Goal: Task Accomplishment & Management: Complete application form

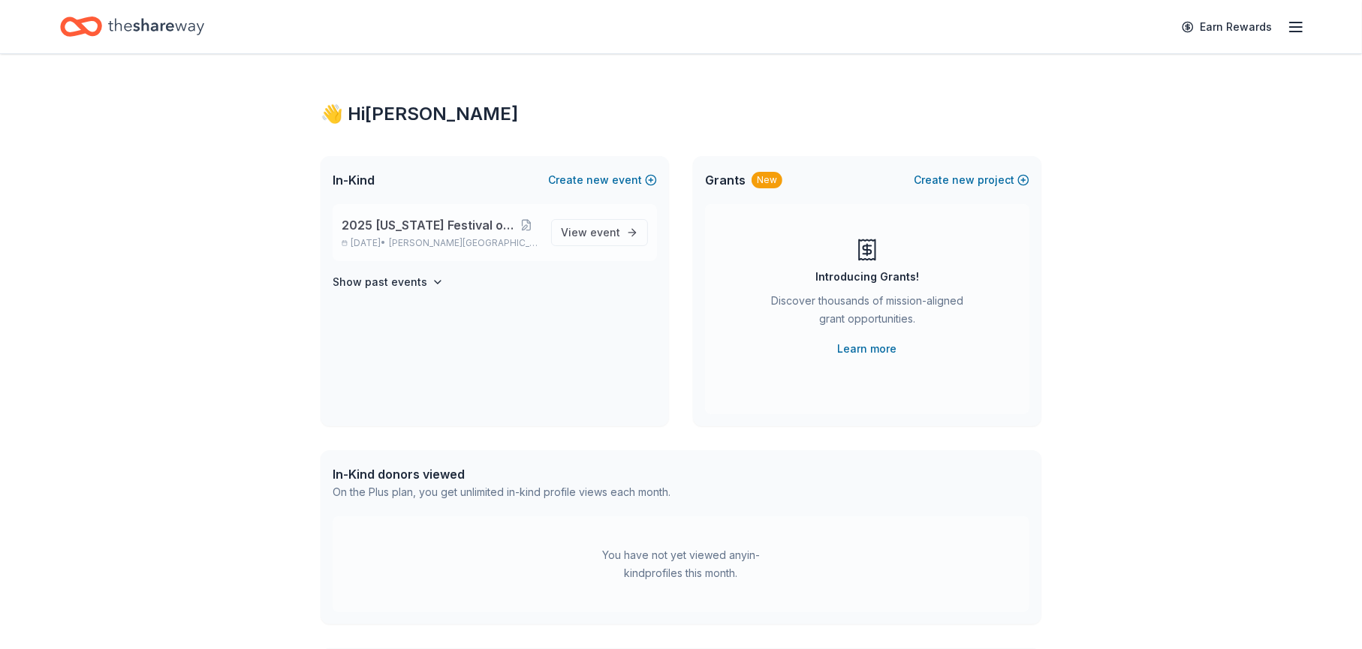
click at [399, 222] on span "2025 [US_STATE] Festival of Trees" at bounding box center [428, 225] width 172 height 18
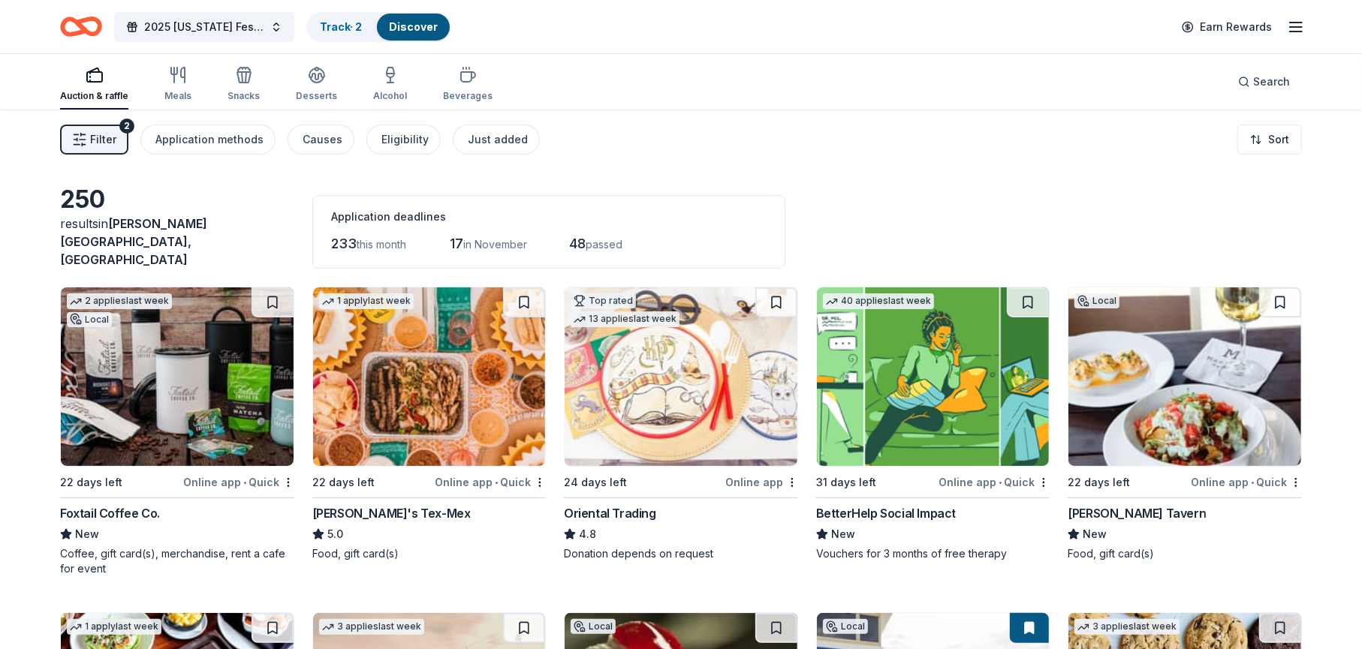
click at [90, 70] on icon "button" at bounding box center [94, 70] width 11 height 4
click at [467, 75] on icon "button" at bounding box center [468, 77] width 14 height 10
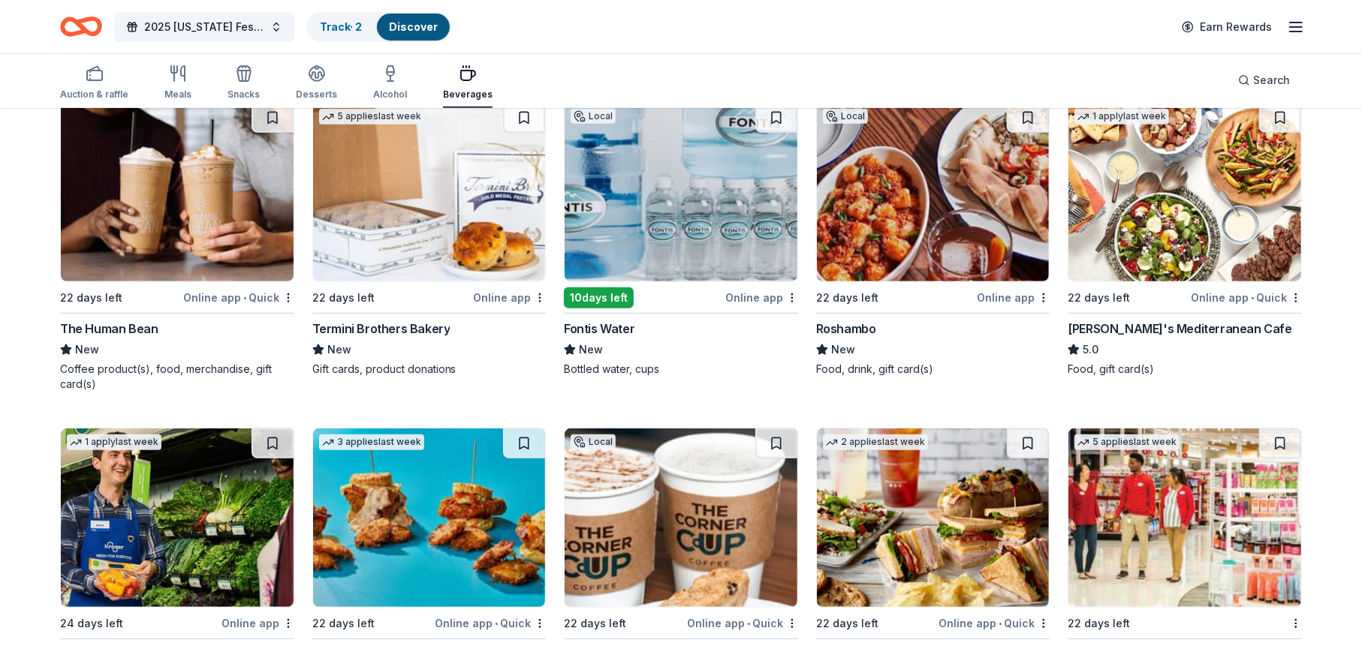
scroll to position [525, 0]
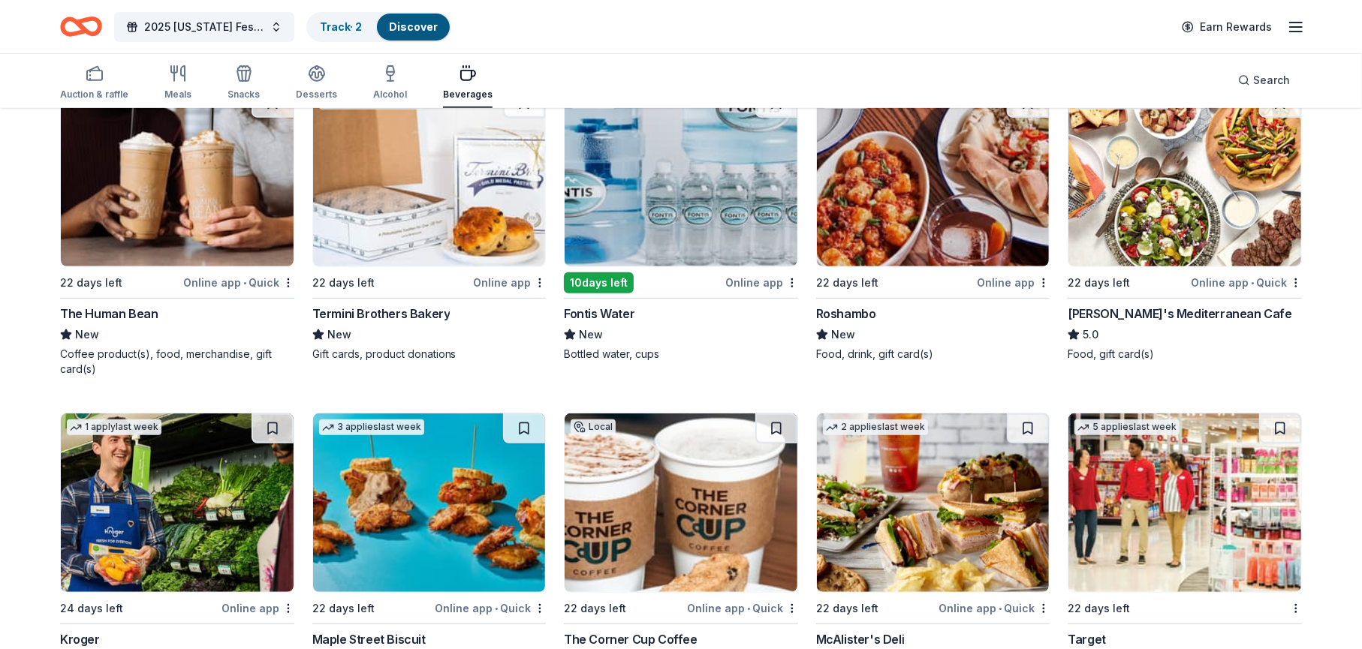
click at [375, 305] on div "Termini Brothers Bakery" at bounding box center [381, 314] width 138 height 18
click at [850, 305] on div "Roshambo" at bounding box center [846, 314] width 60 height 18
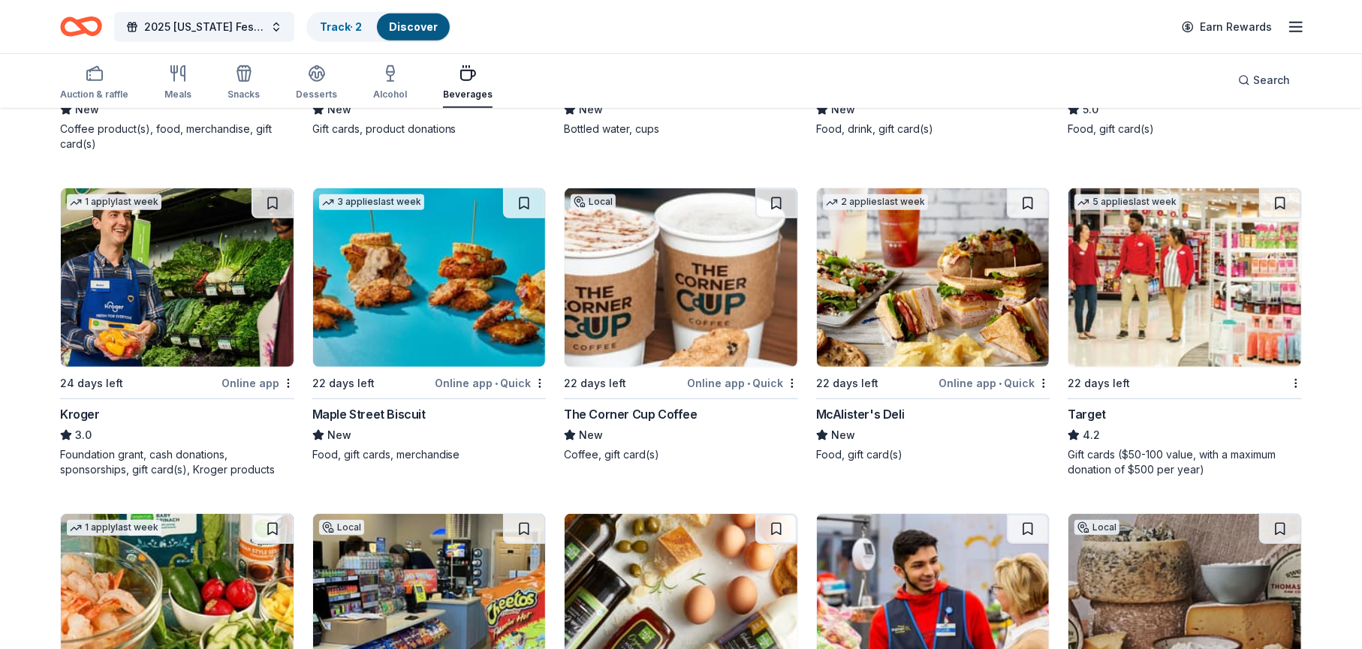
scroll to position [826, 0]
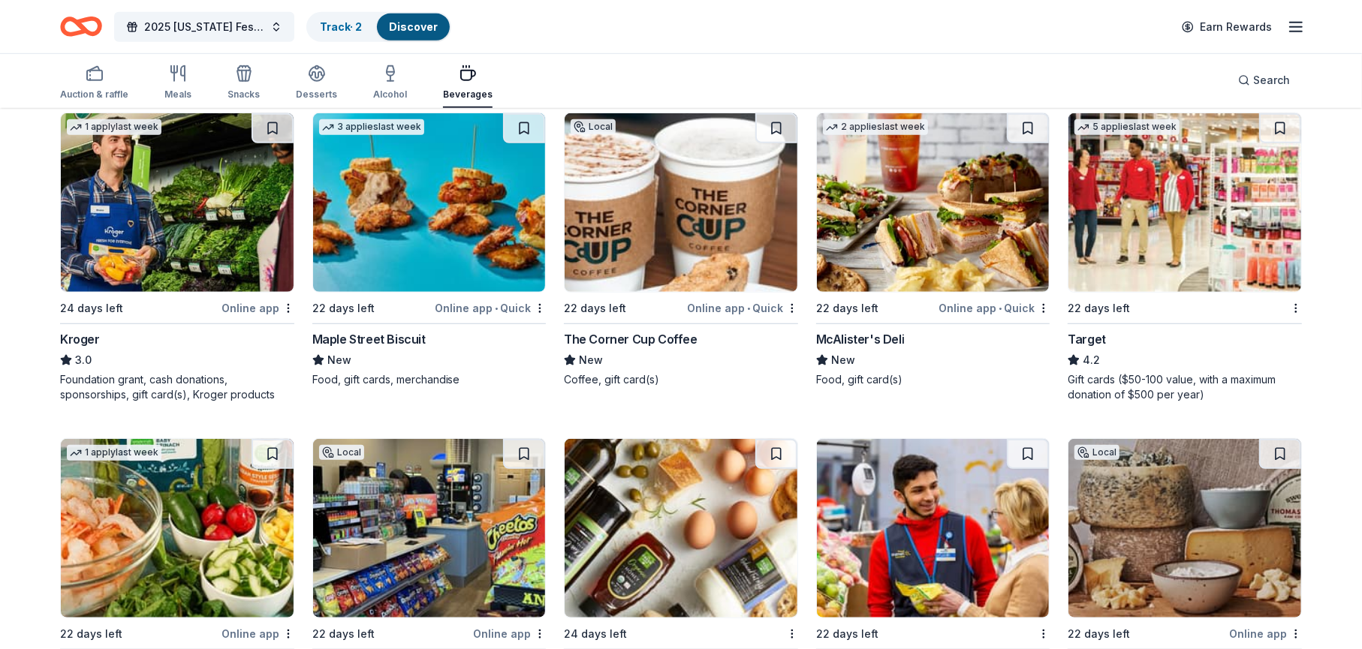
click at [841, 330] on div "McAlister's Deli" at bounding box center [860, 339] width 89 height 18
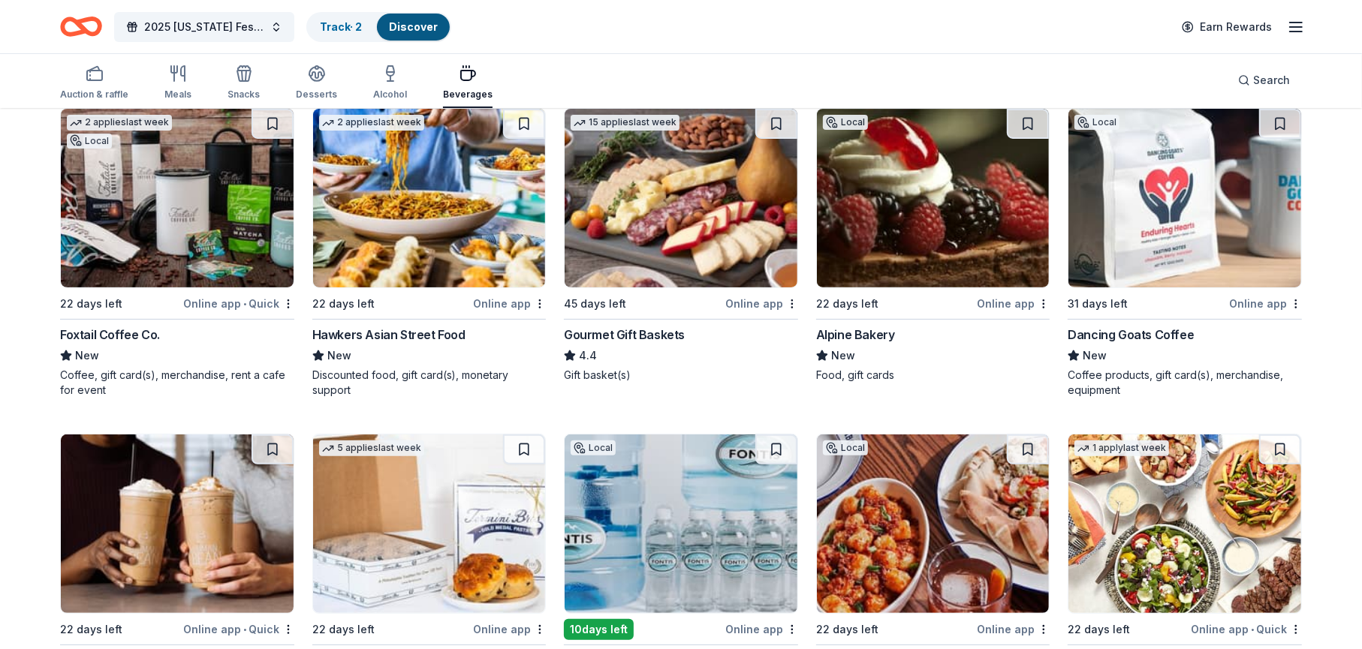
scroll to position [0, 0]
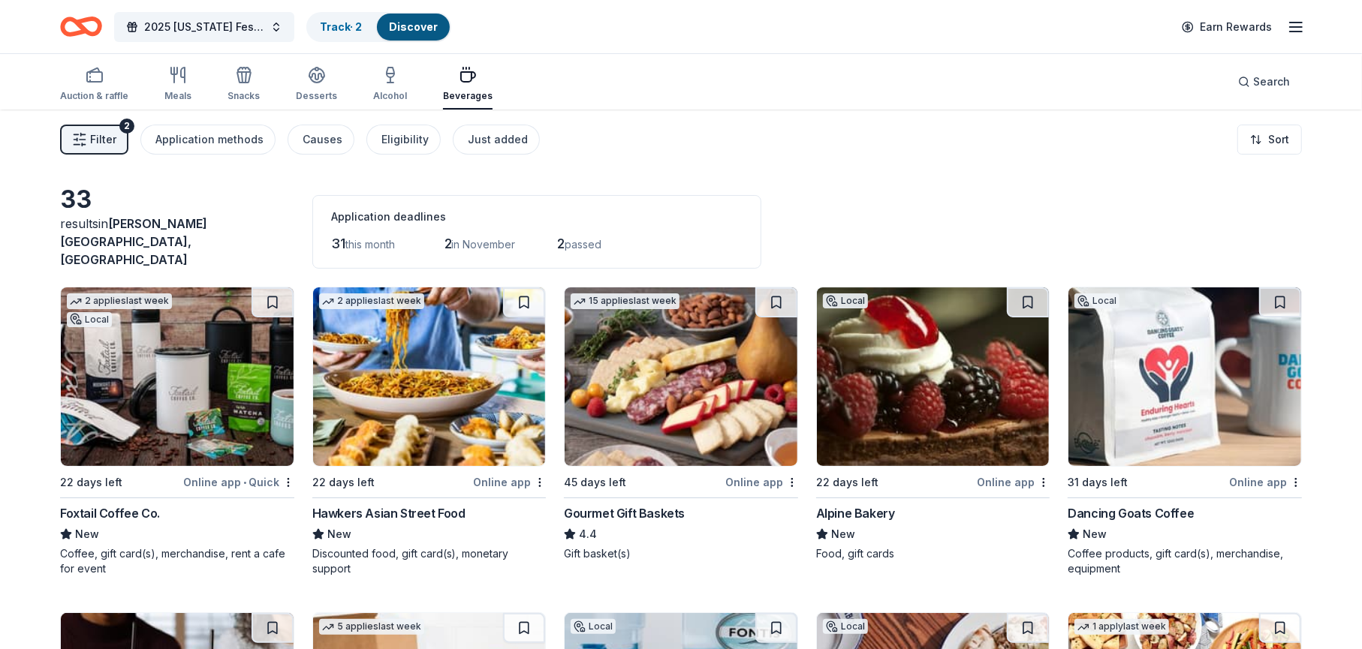
click at [1295, 27] on line "button" at bounding box center [1295, 27] width 12 height 0
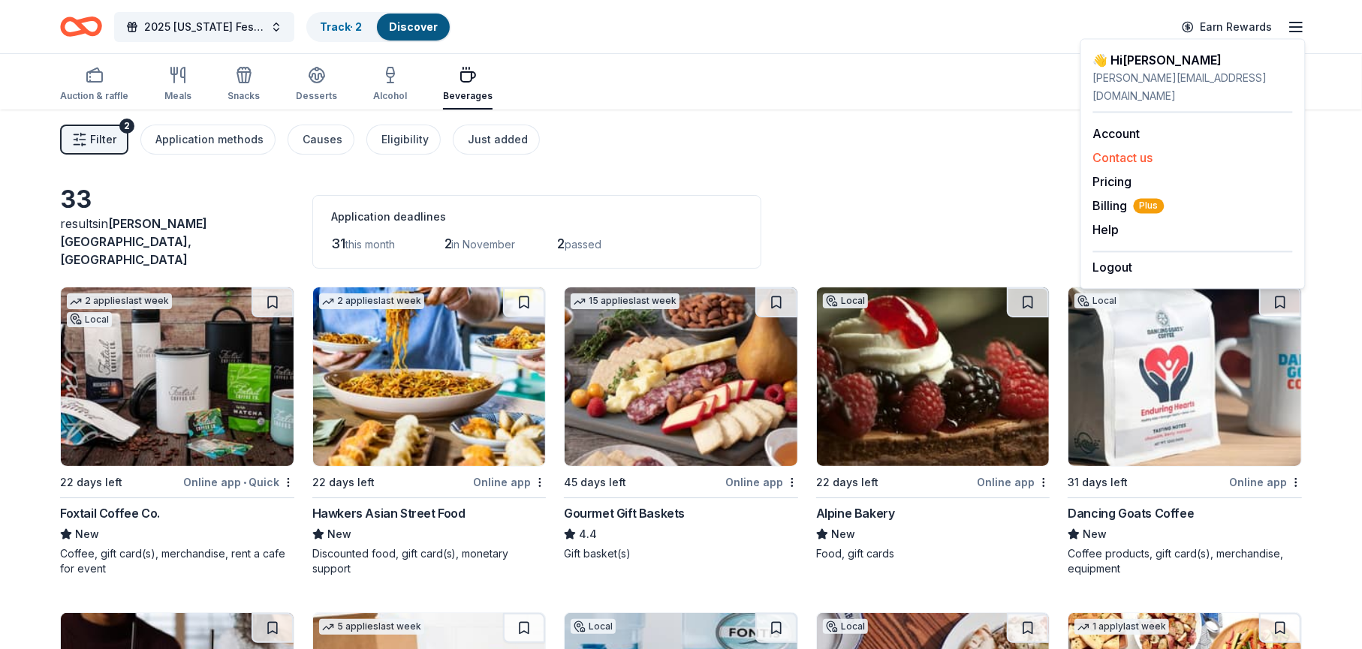
click at [1121, 149] on button "Contact us" at bounding box center [1123, 158] width 60 height 18
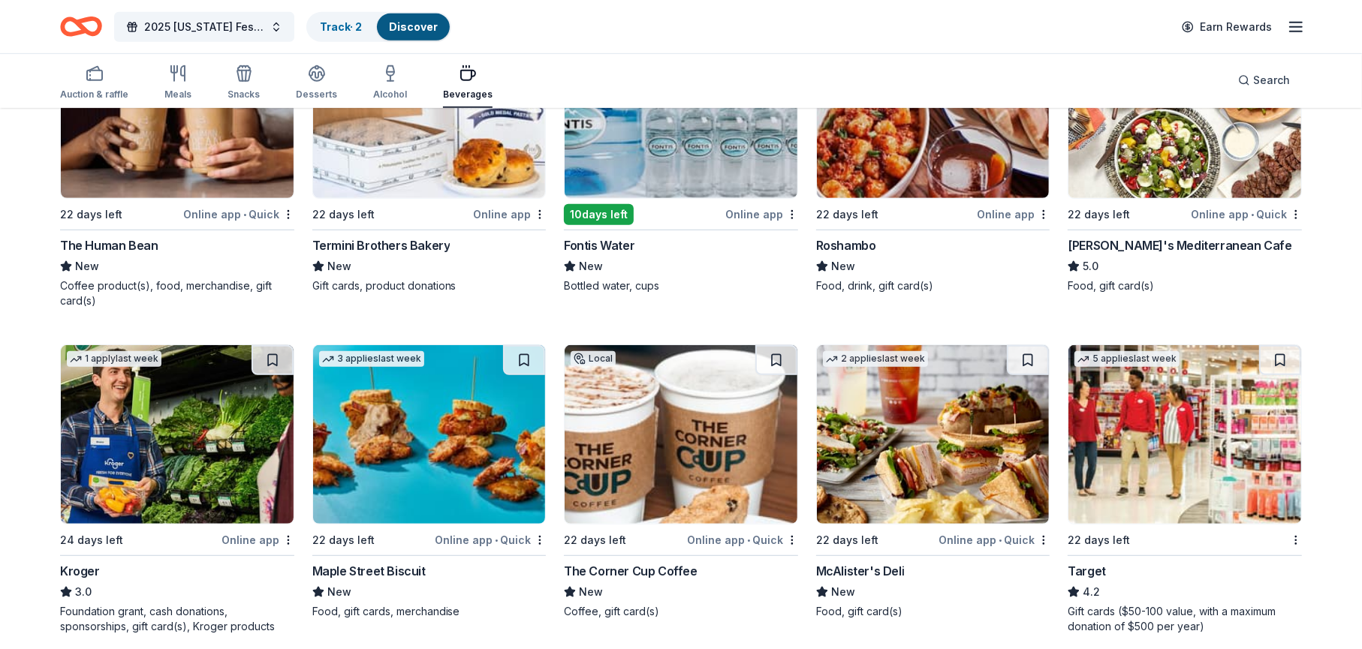
scroll to position [751, 0]
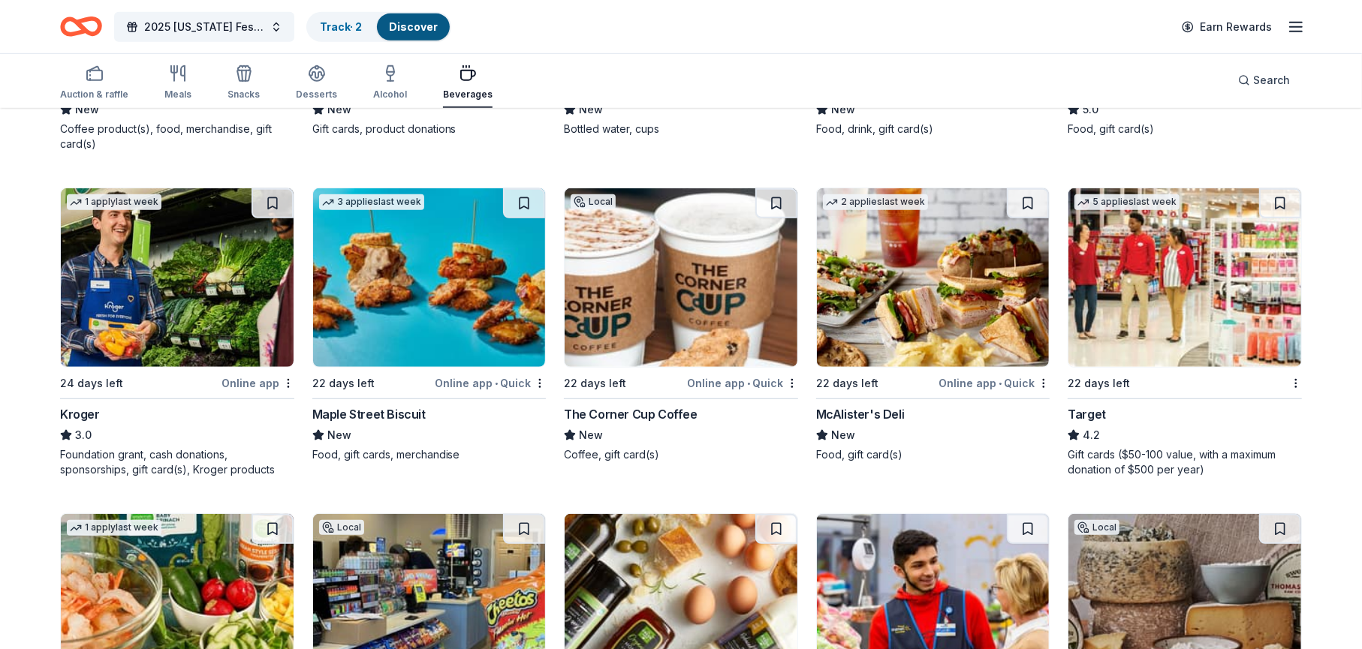
click at [863, 405] on div "McAlister's Deli" at bounding box center [860, 414] width 89 height 18
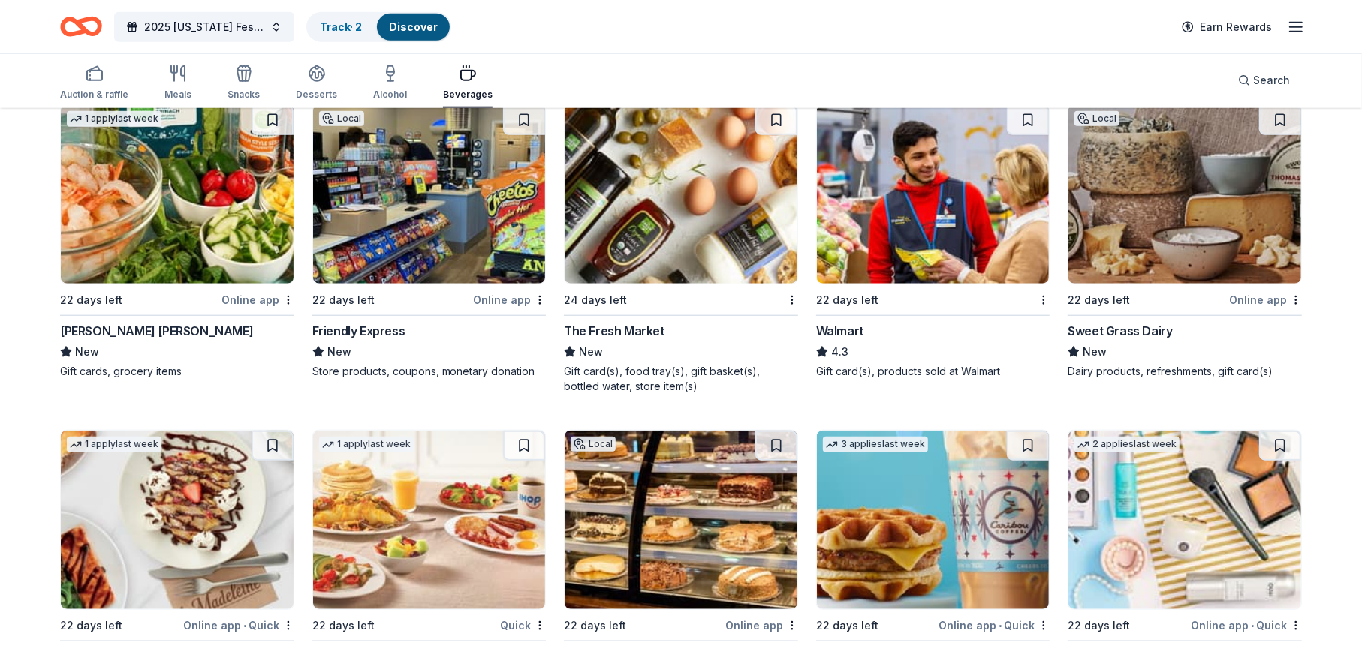
scroll to position [1161, 0]
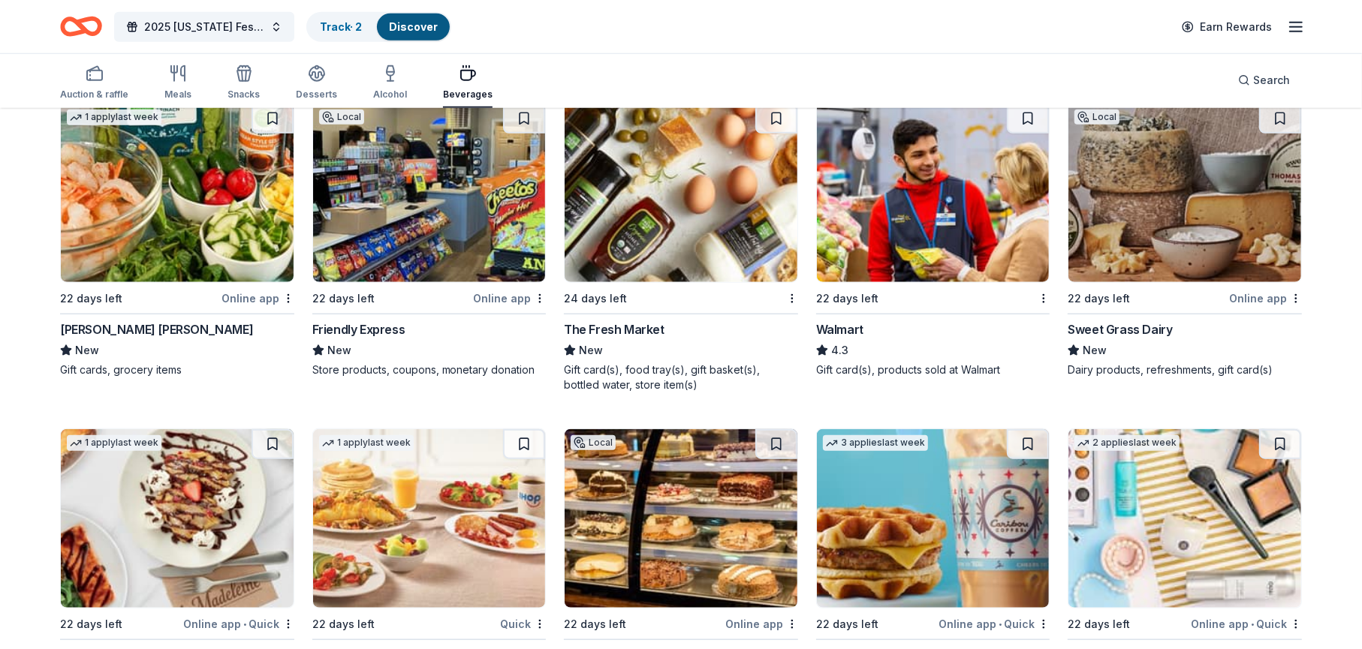
click at [602, 320] on div "The Fresh Market" at bounding box center [614, 329] width 101 height 18
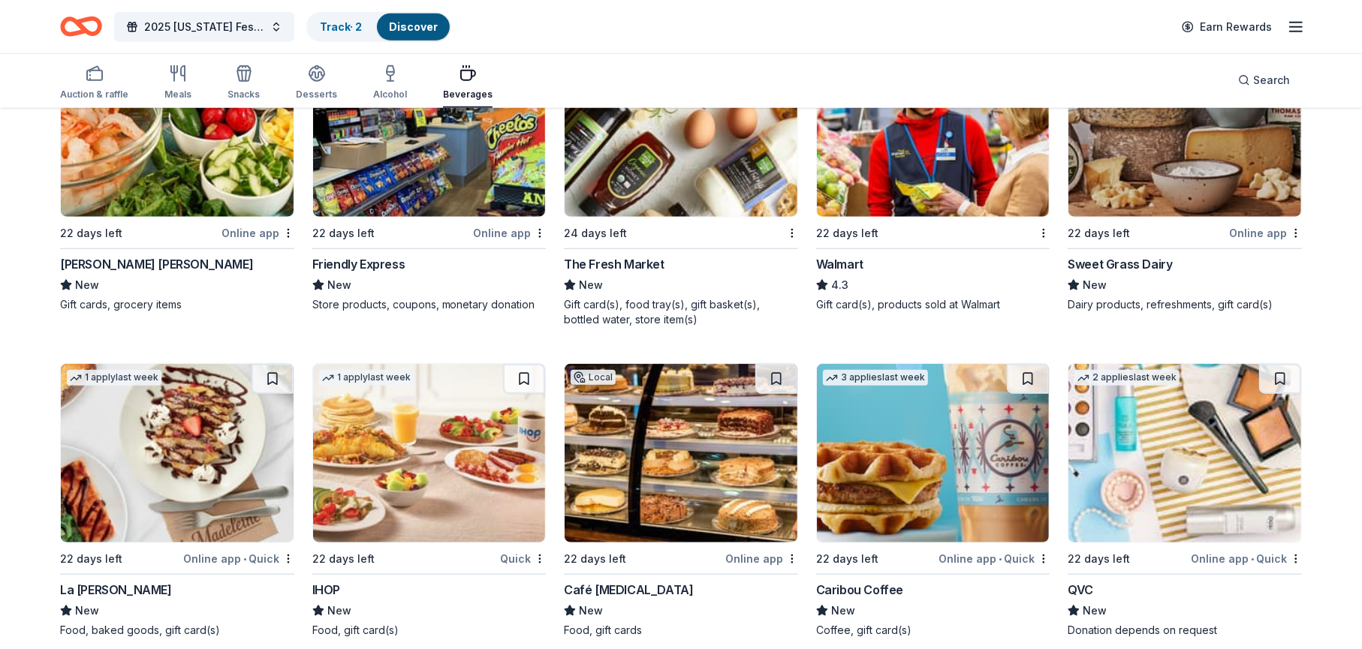
scroll to position [1386, 0]
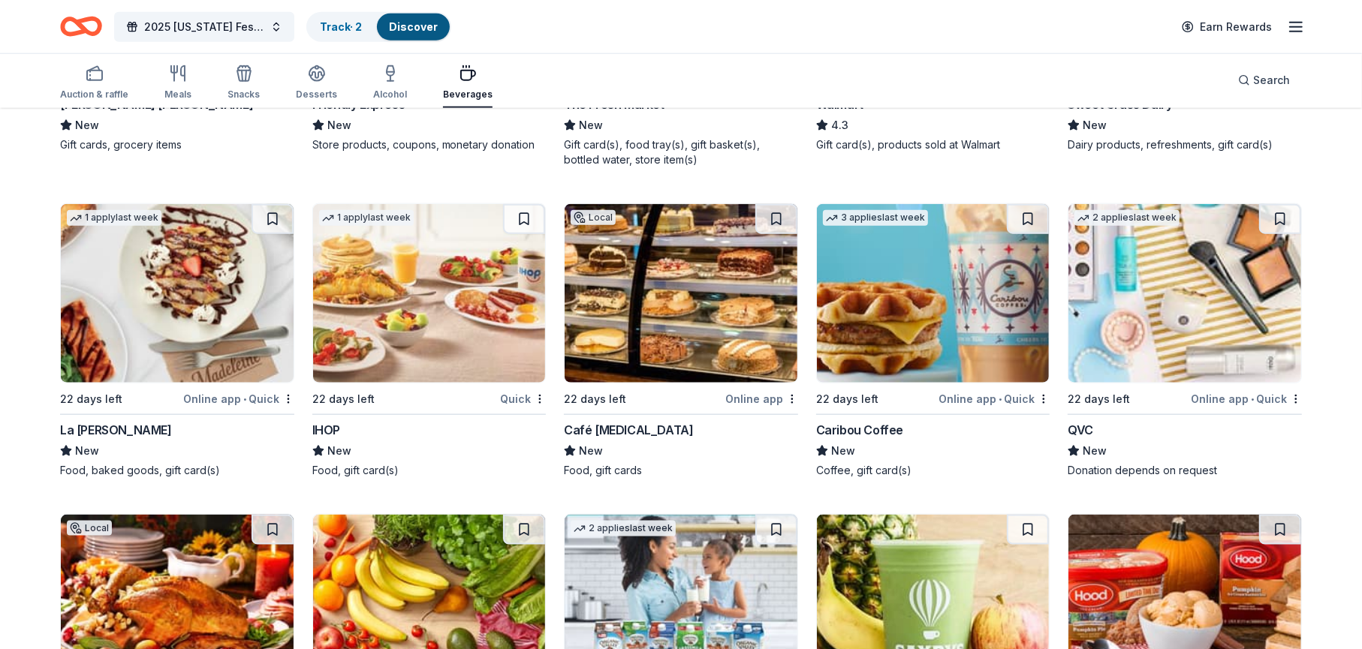
click at [336, 442] on span "New" at bounding box center [339, 451] width 24 height 18
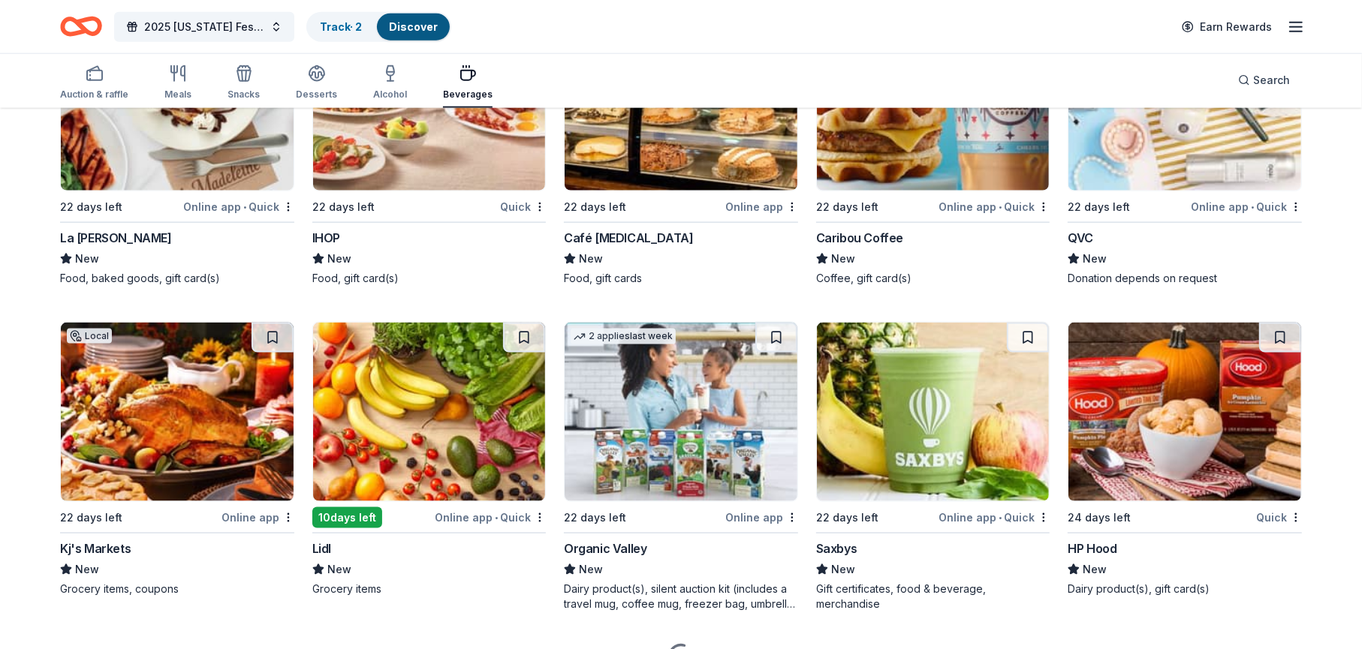
scroll to position [1611, 0]
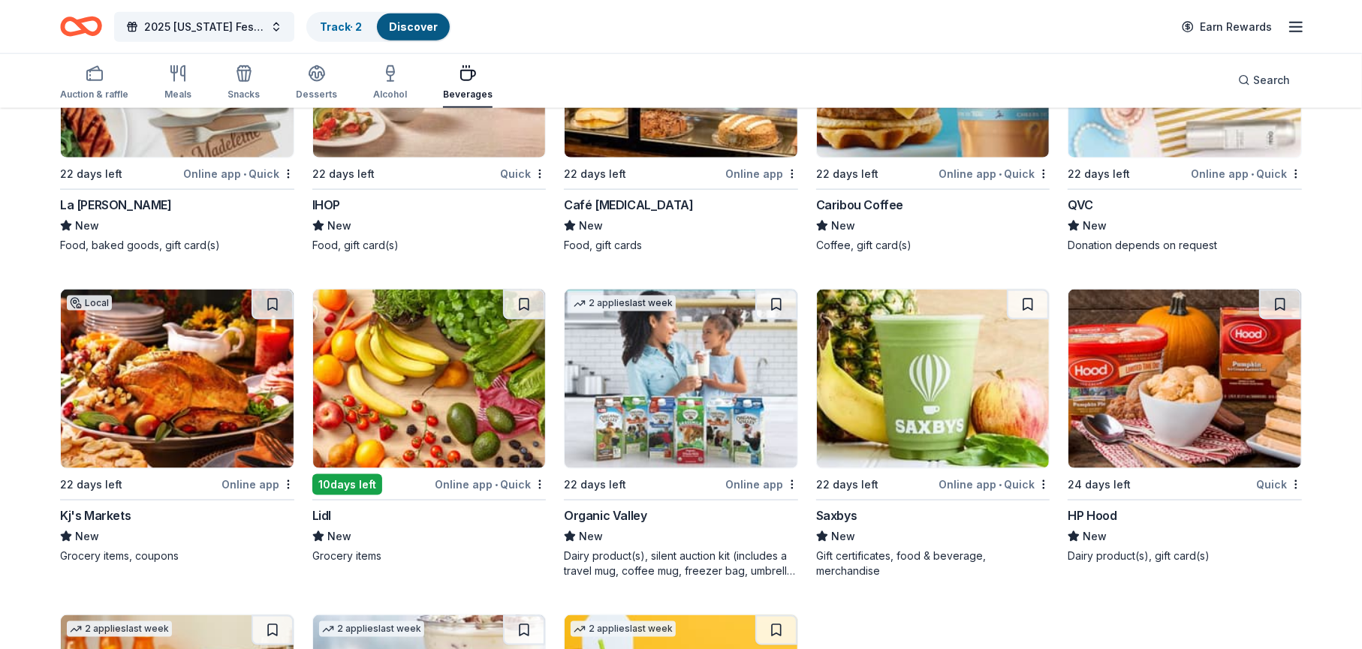
click at [848, 507] on div "Saxbys" at bounding box center [836, 516] width 41 height 18
click at [325, 507] on div "Lidl" at bounding box center [321, 516] width 19 height 18
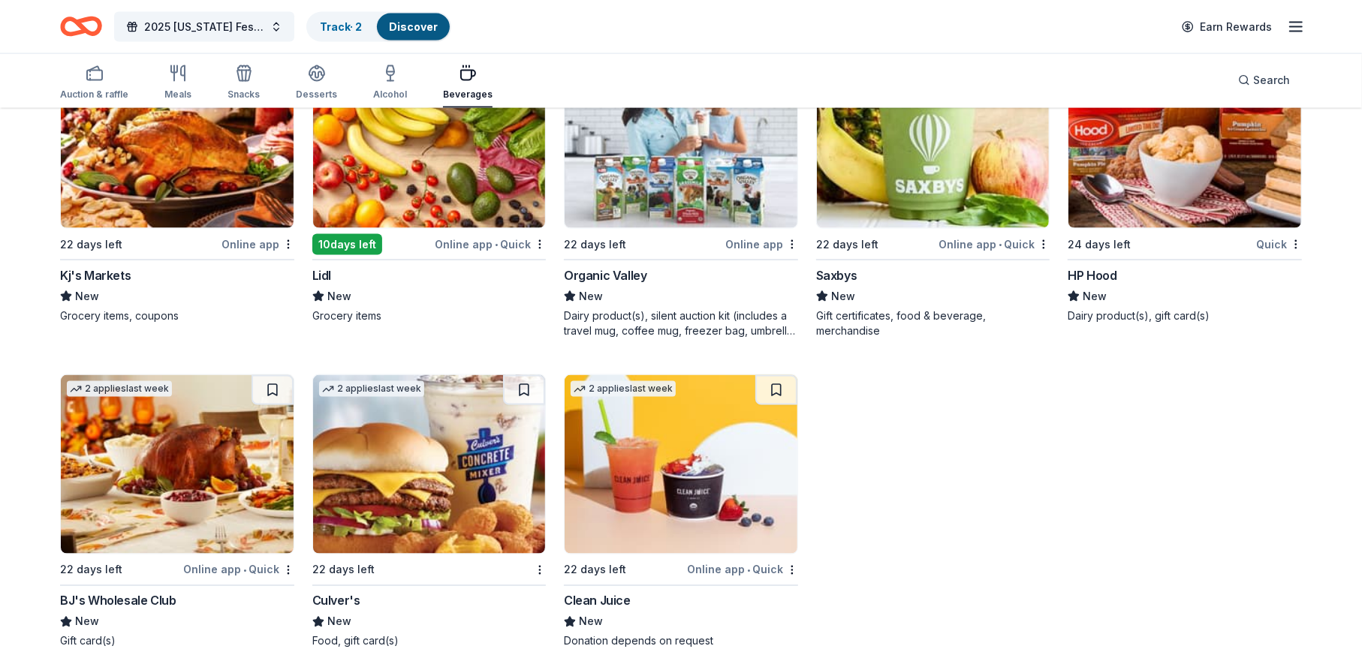
scroll to position [1868, 0]
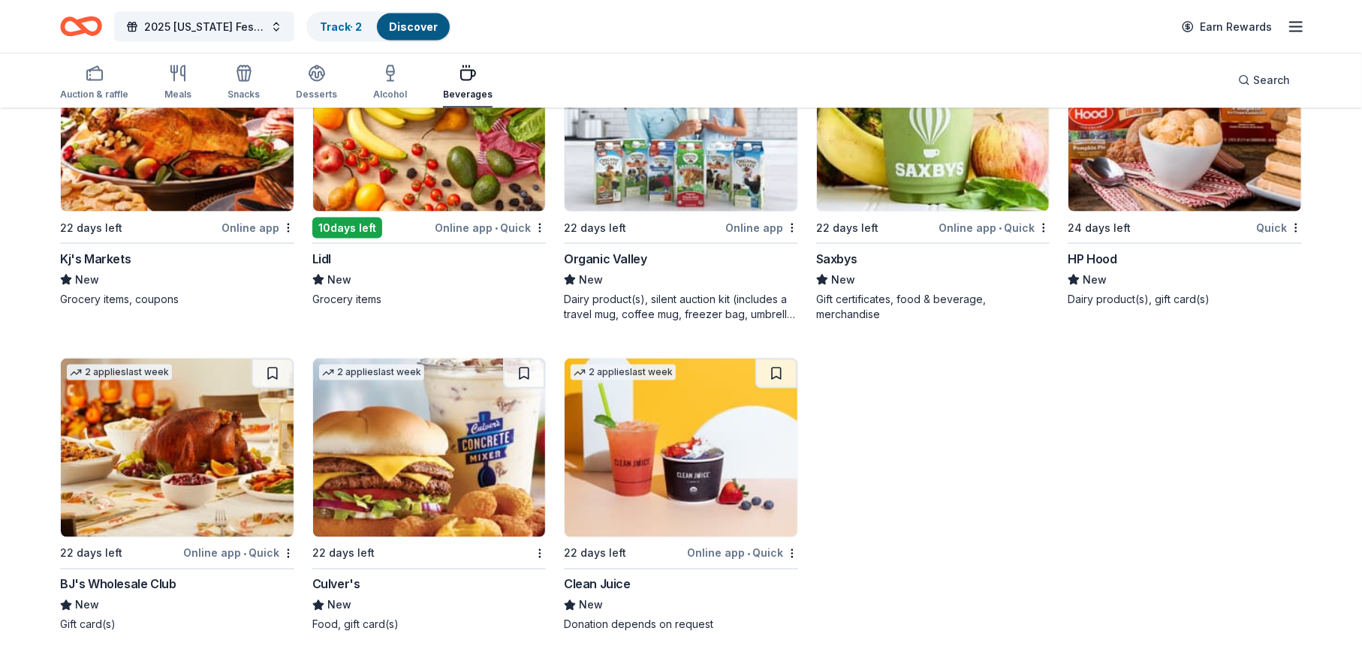
click at [336, 576] on div "Culver's" at bounding box center [336, 585] width 48 height 18
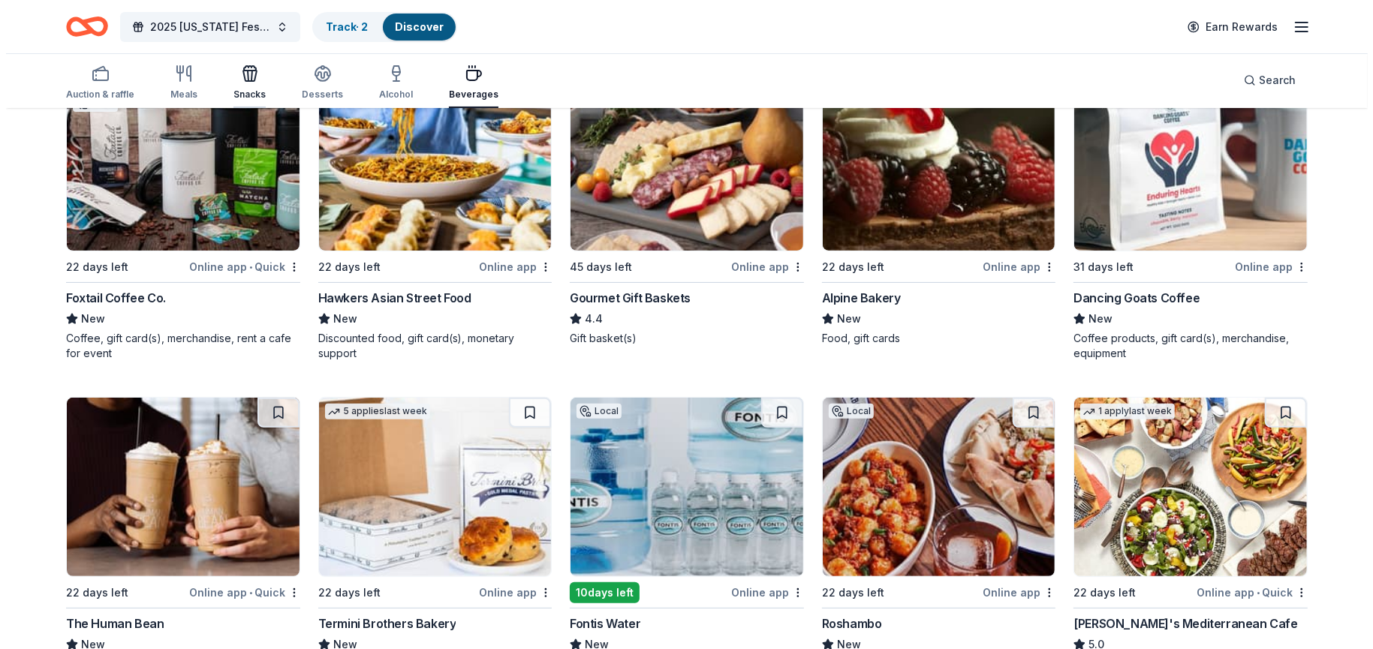
scroll to position [0, 0]
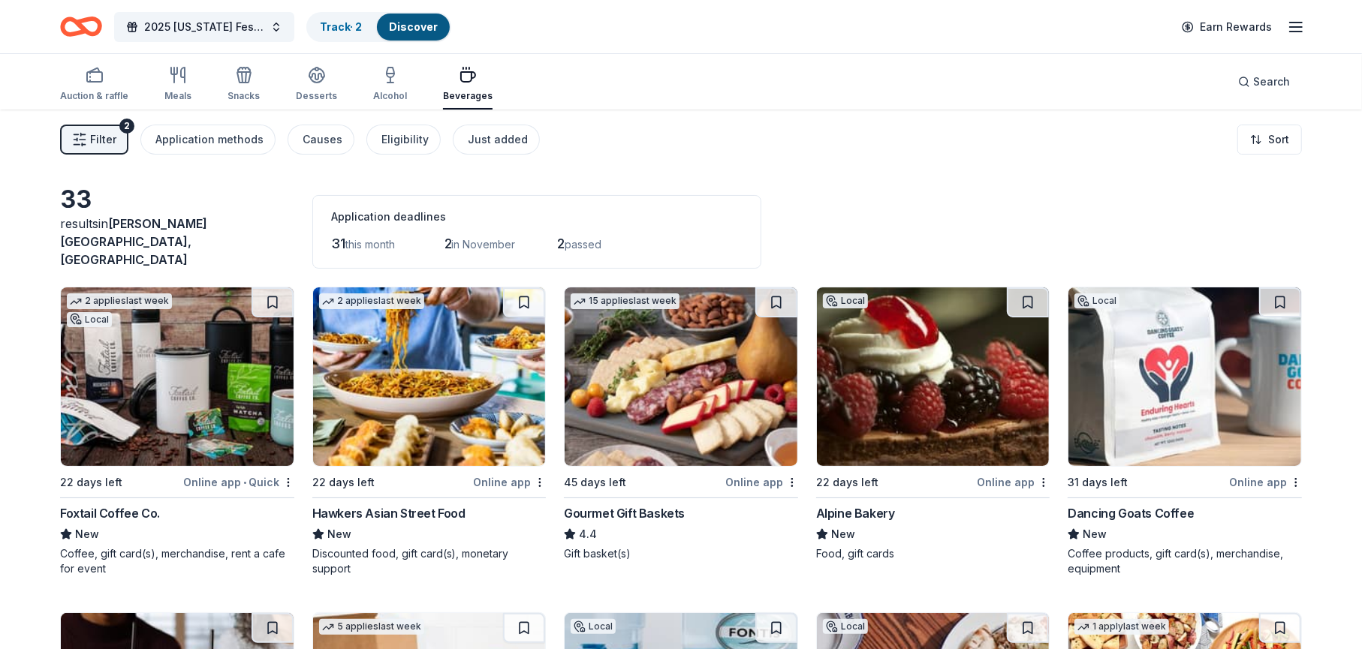
click at [100, 137] on span "Filter" at bounding box center [103, 140] width 26 height 18
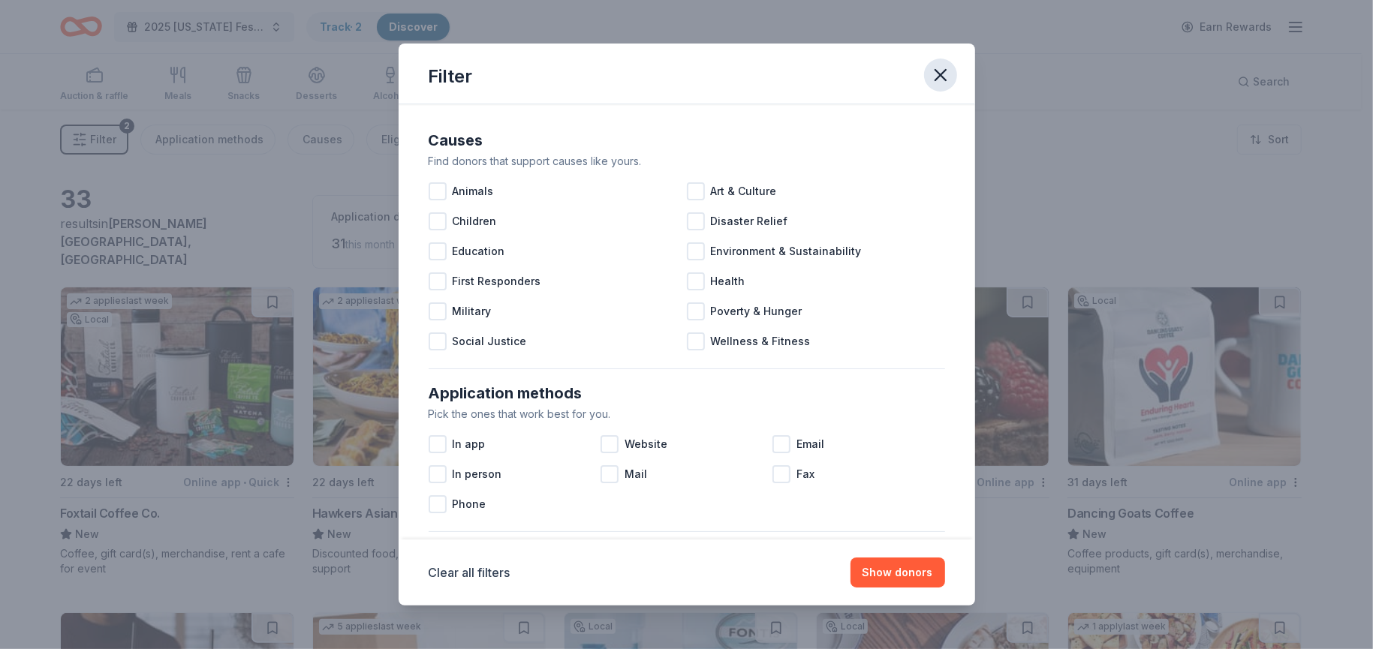
click at [947, 78] on icon "button" at bounding box center [940, 75] width 21 height 21
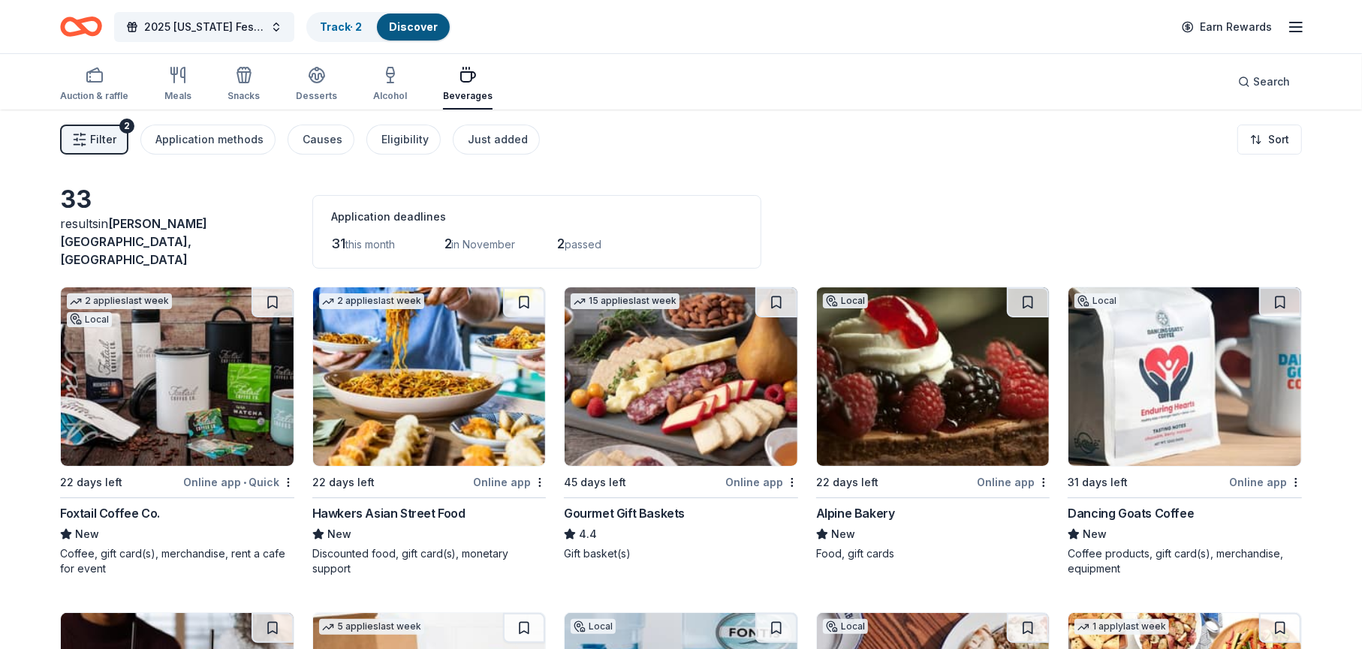
click at [126, 125] on div "2" at bounding box center [126, 126] width 15 height 15
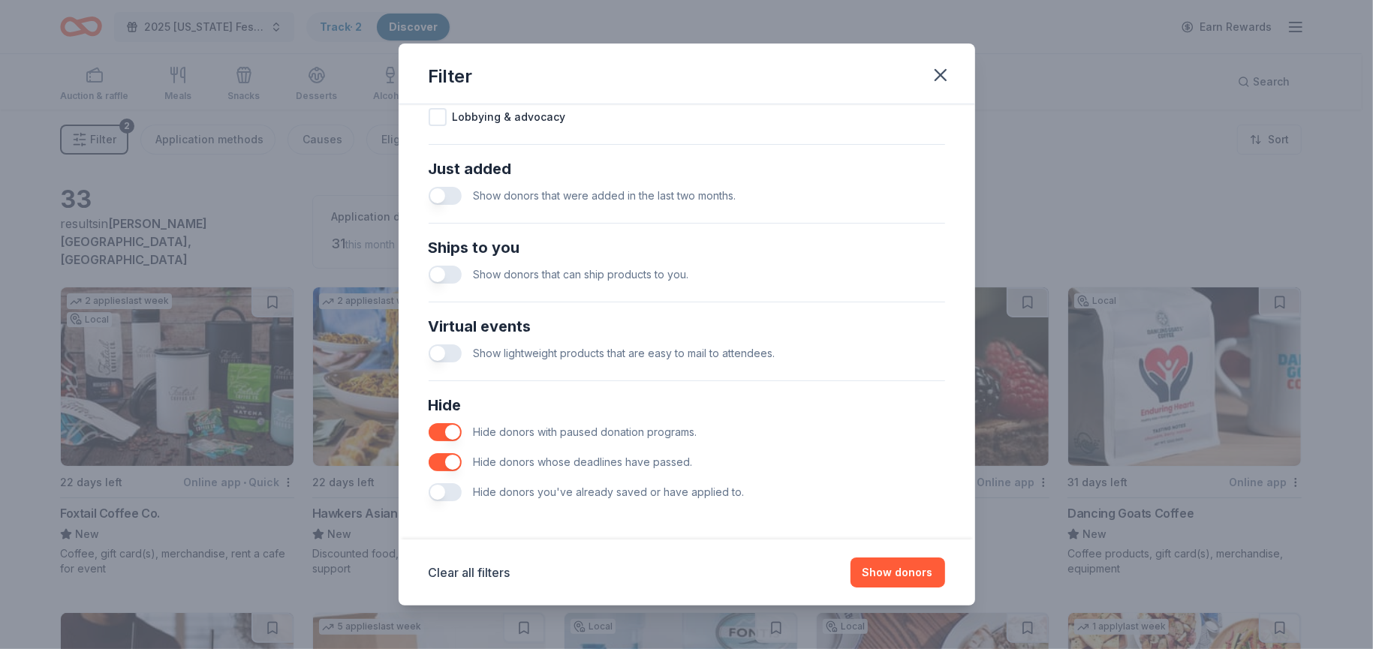
scroll to position [552, 0]
click at [444, 492] on button "button" at bounding box center [445, 491] width 33 height 18
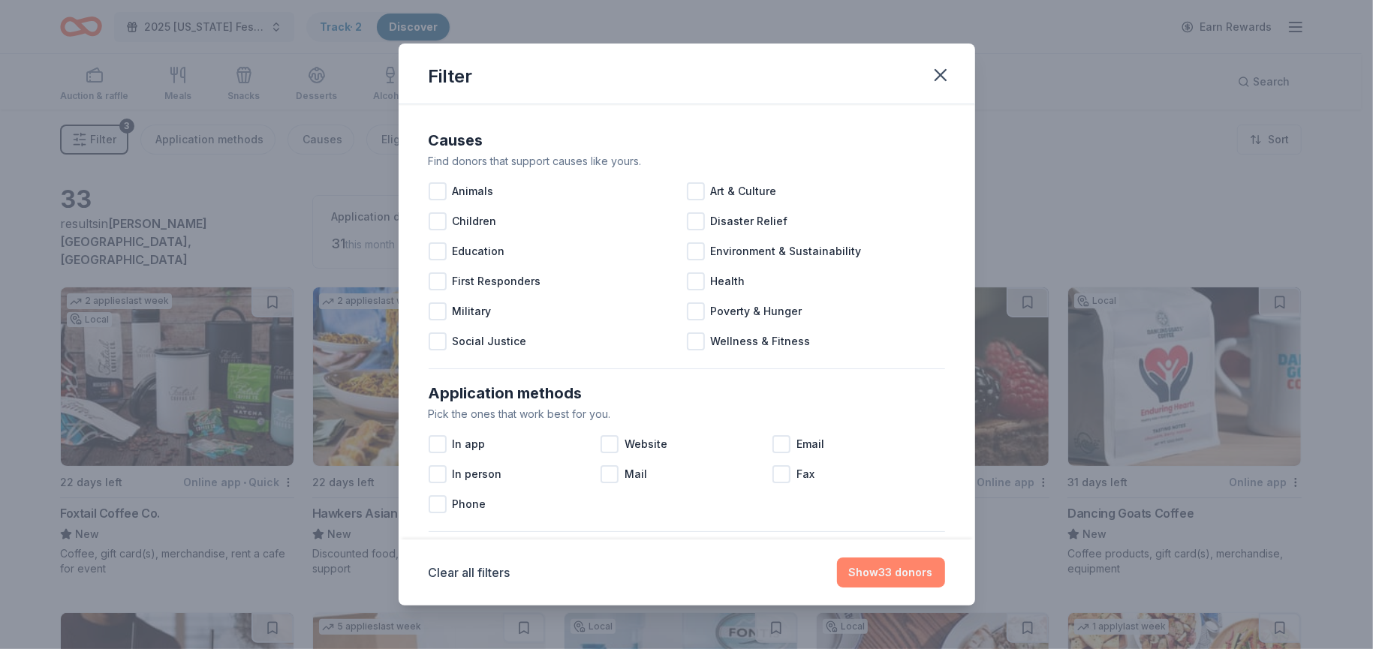
click at [876, 576] on button "Show 33 donors" at bounding box center [891, 573] width 108 height 30
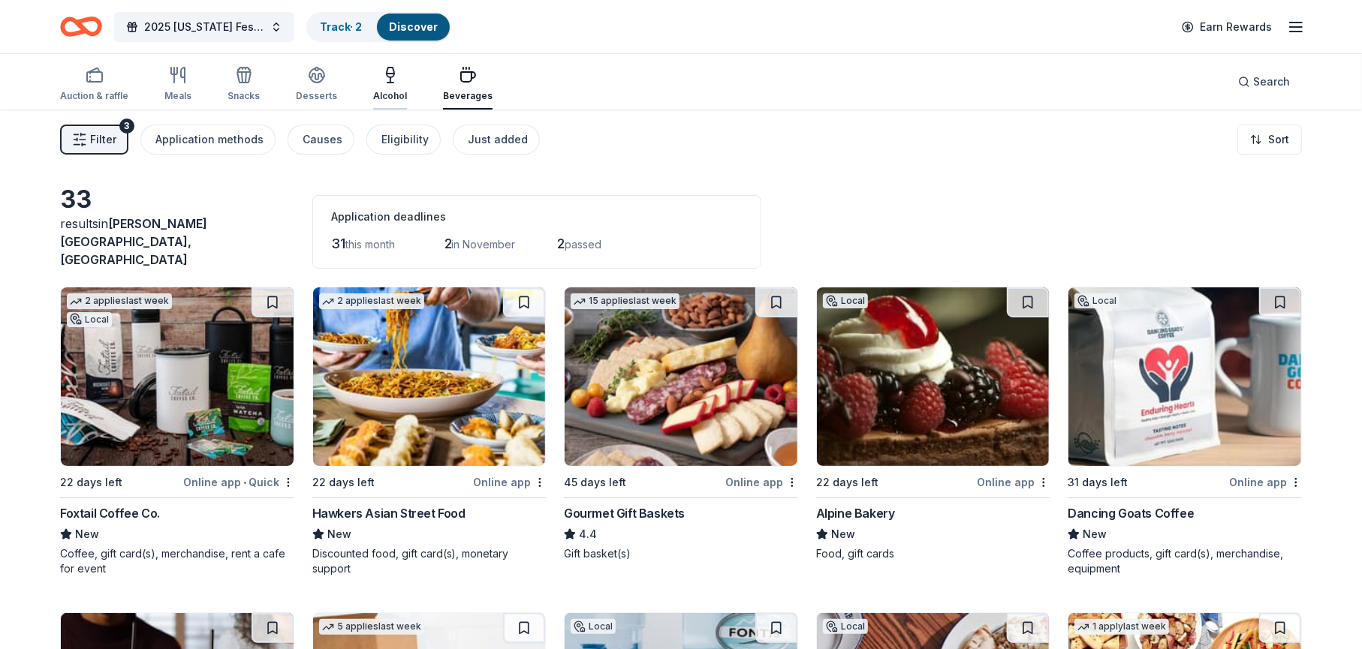
click at [387, 76] on icon "button" at bounding box center [391, 73] width 8 height 10
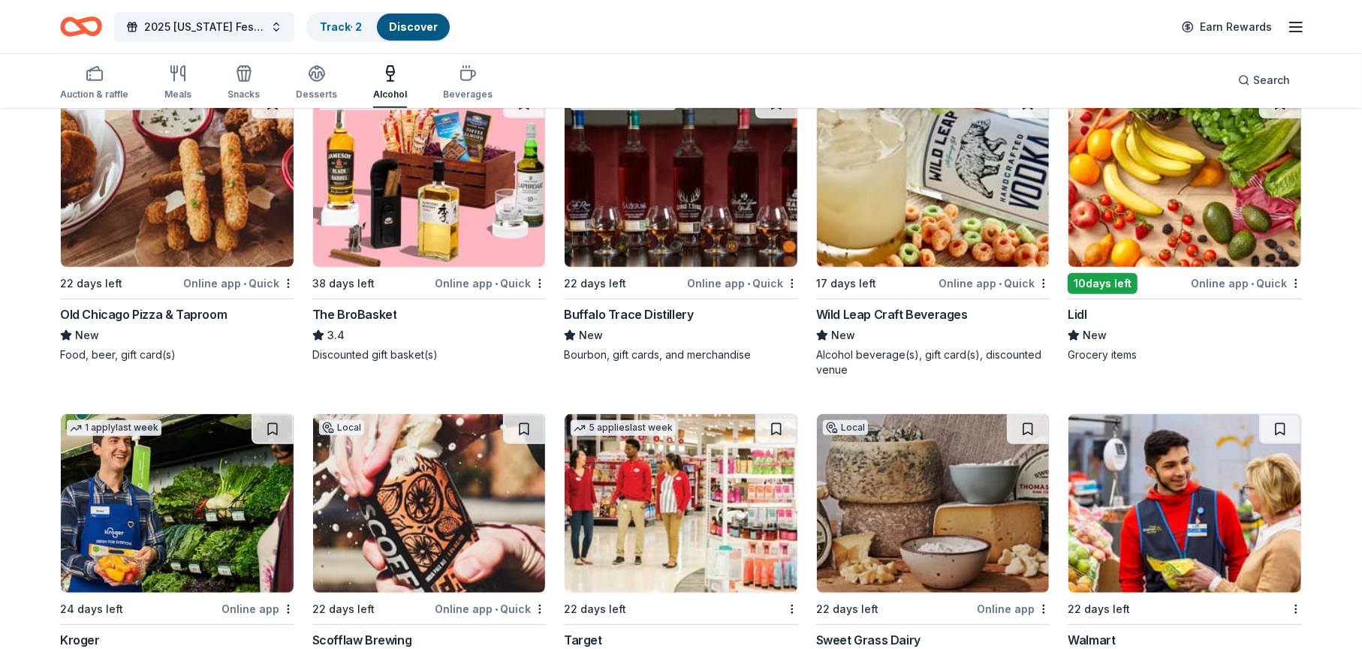
scroll to position [525, 0]
click at [340, 305] on div "The BroBasket" at bounding box center [354, 314] width 85 height 18
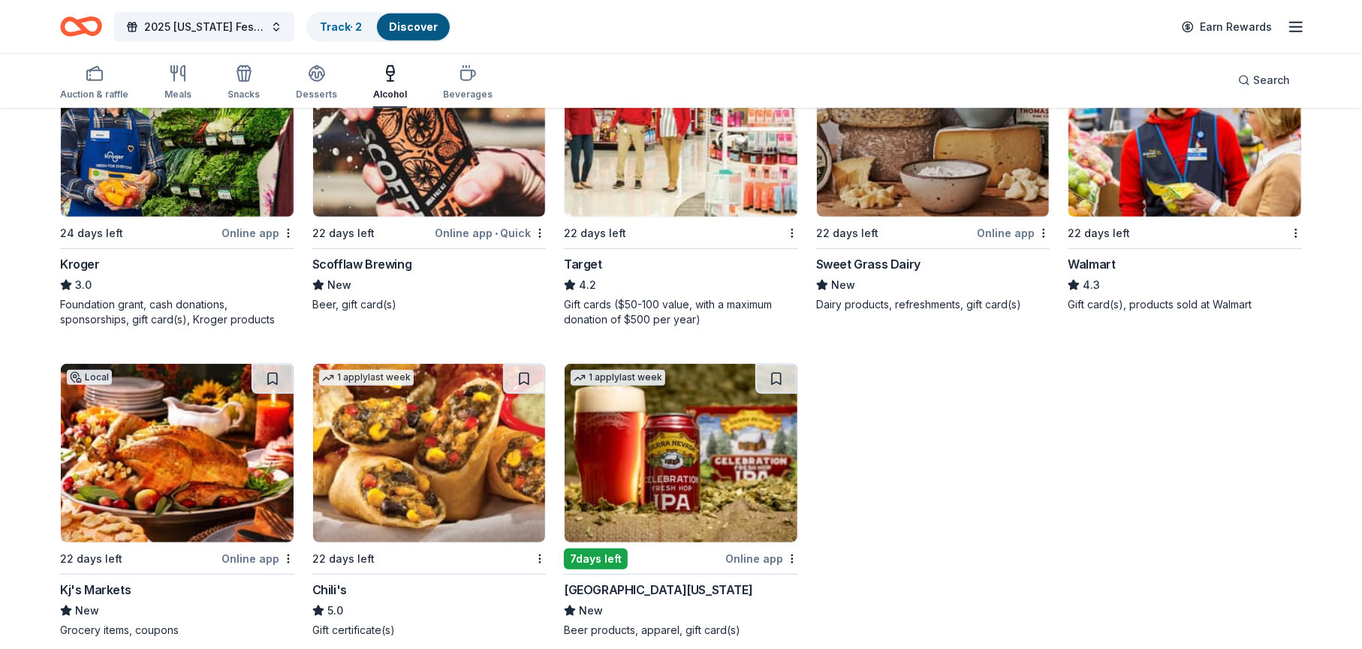
scroll to position [906, 0]
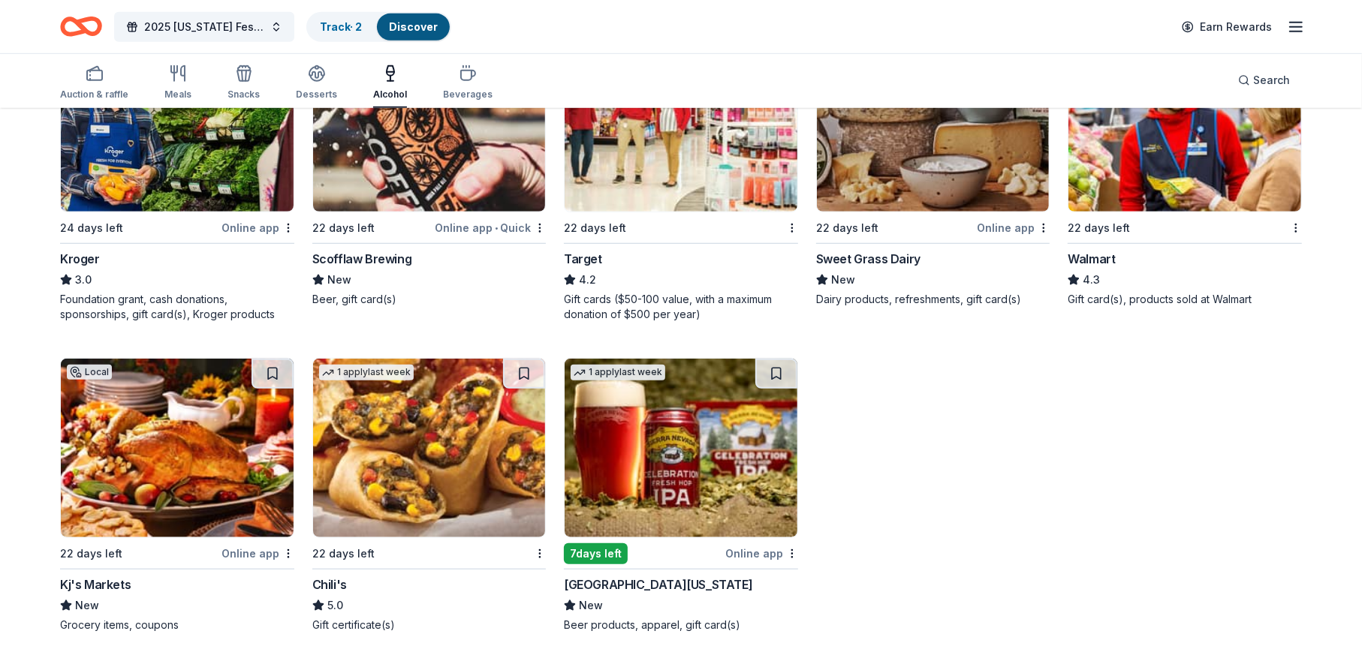
click at [324, 576] on div "Chili's" at bounding box center [329, 585] width 35 height 18
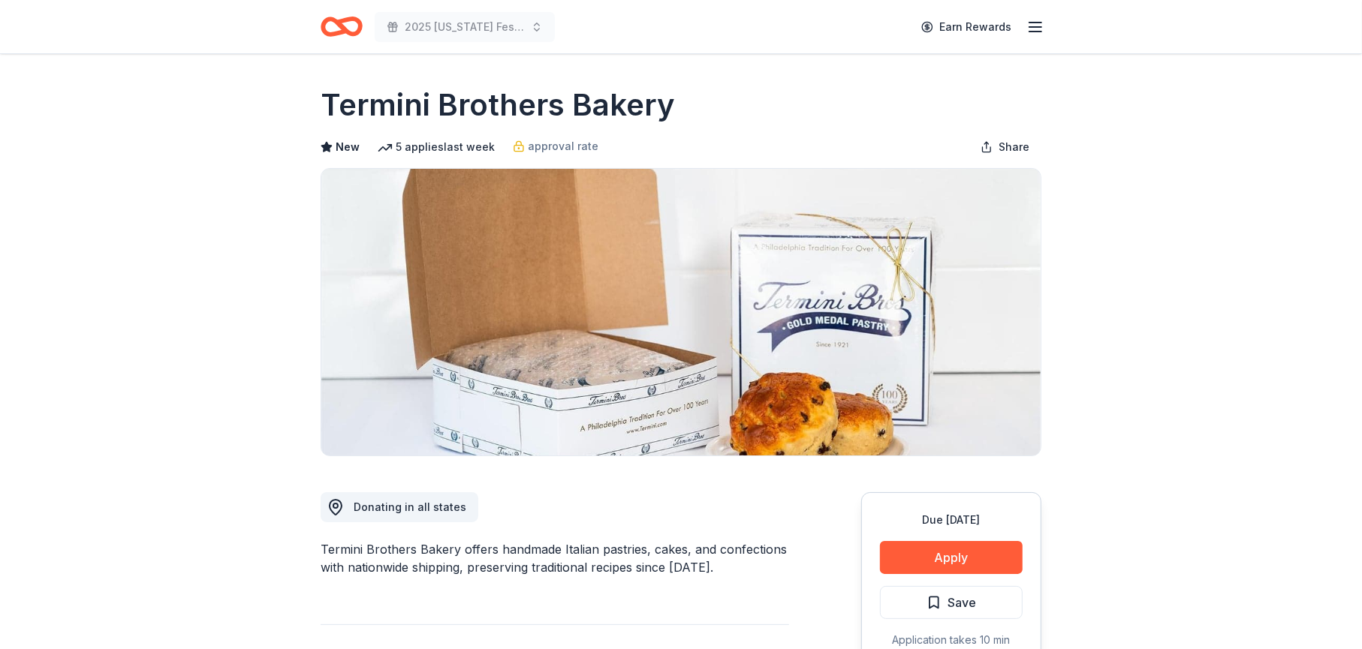
drag, startPoint x: 673, startPoint y: 104, endPoint x: 382, endPoint y: 95, distance: 291.4
click at [383, 95] on div "Termini Brothers Bakery" at bounding box center [680, 105] width 721 height 42
click at [943, 565] on button "Apply" at bounding box center [951, 557] width 143 height 33
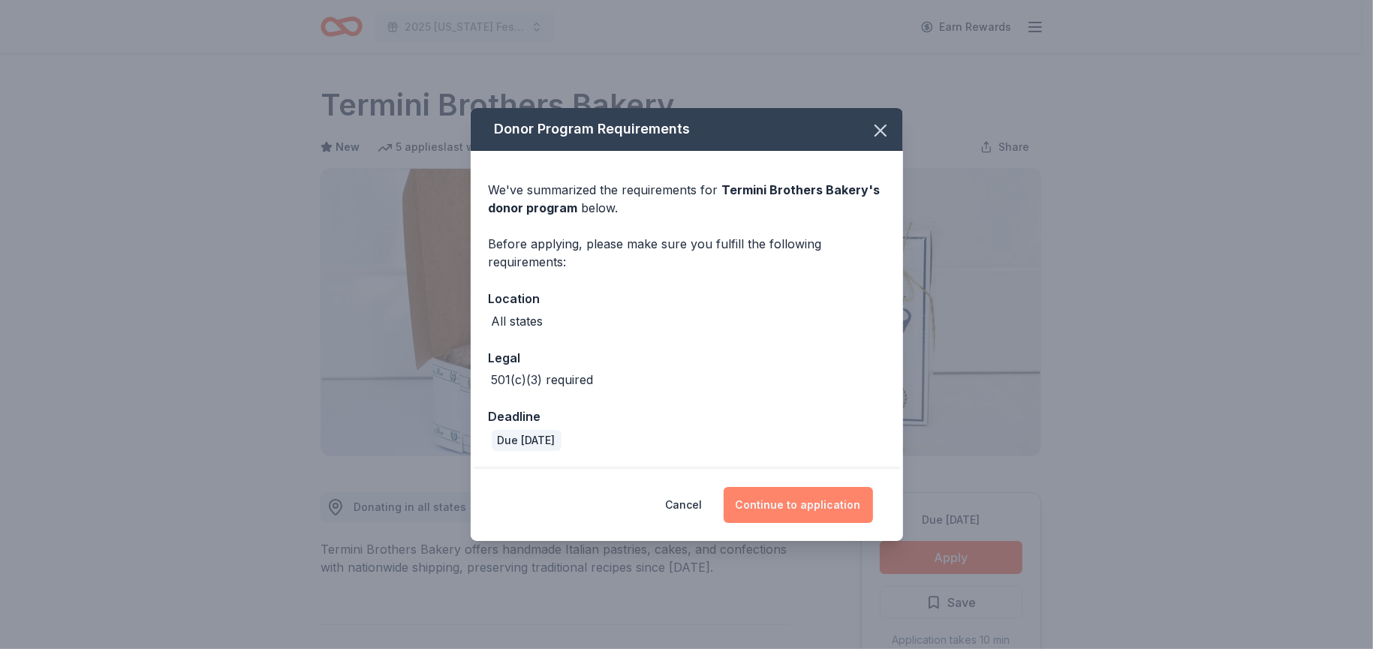
click at [802, 513] on button "Continue to application" at bounding box center [798, 505] width 149 height 36
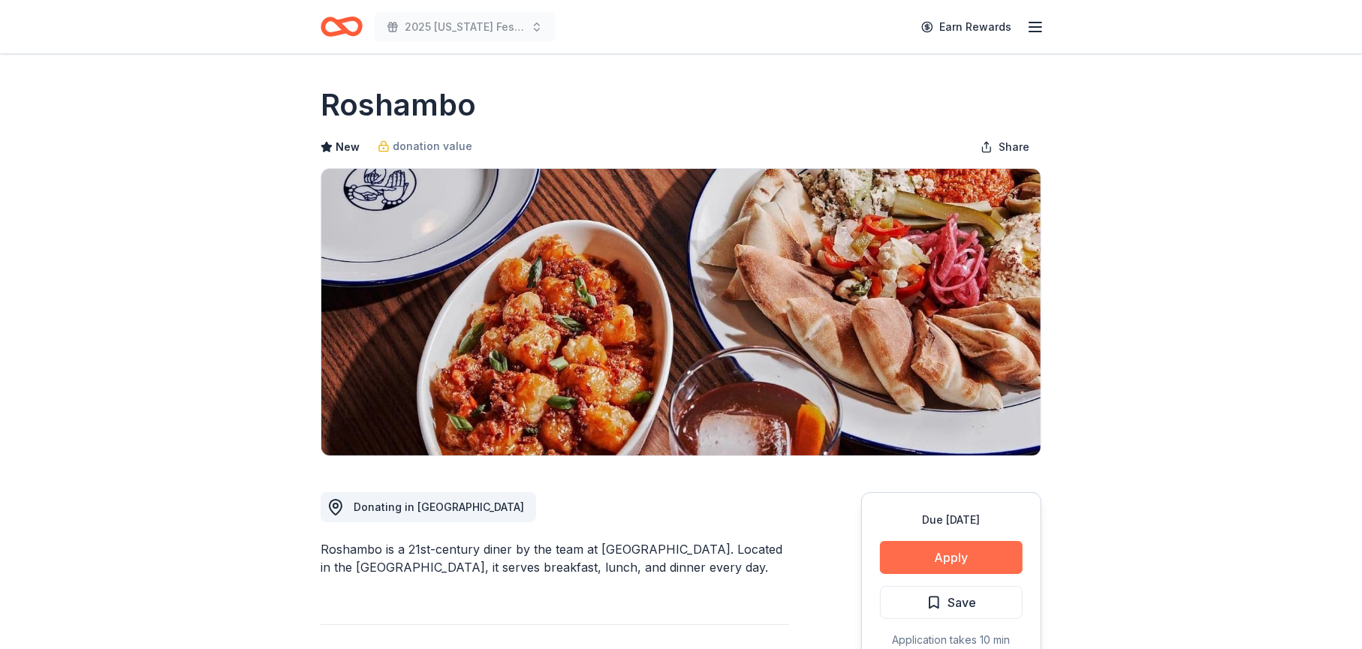
click at [954, 563] on button "Apply" at bounding box center [951, 557] width 143 height 33
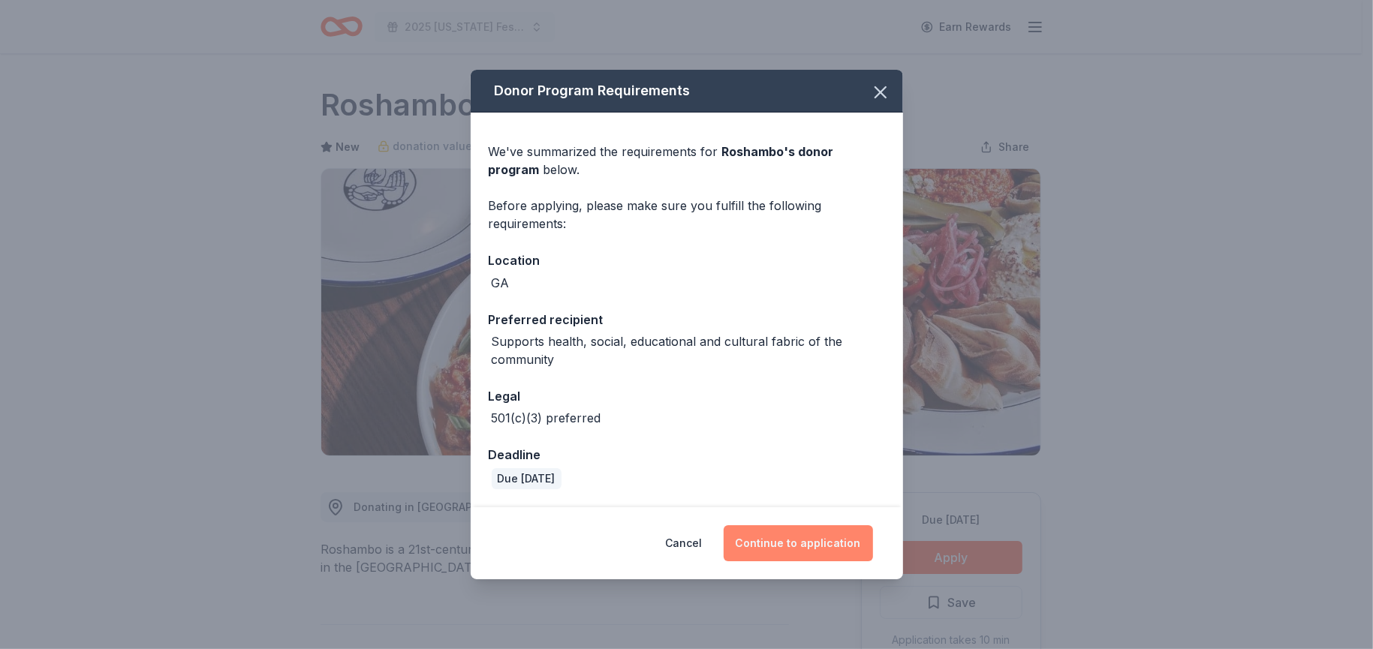
click at [798, 537] on button "Continue to application" at bounding box center [798, 543] width 149 height 36
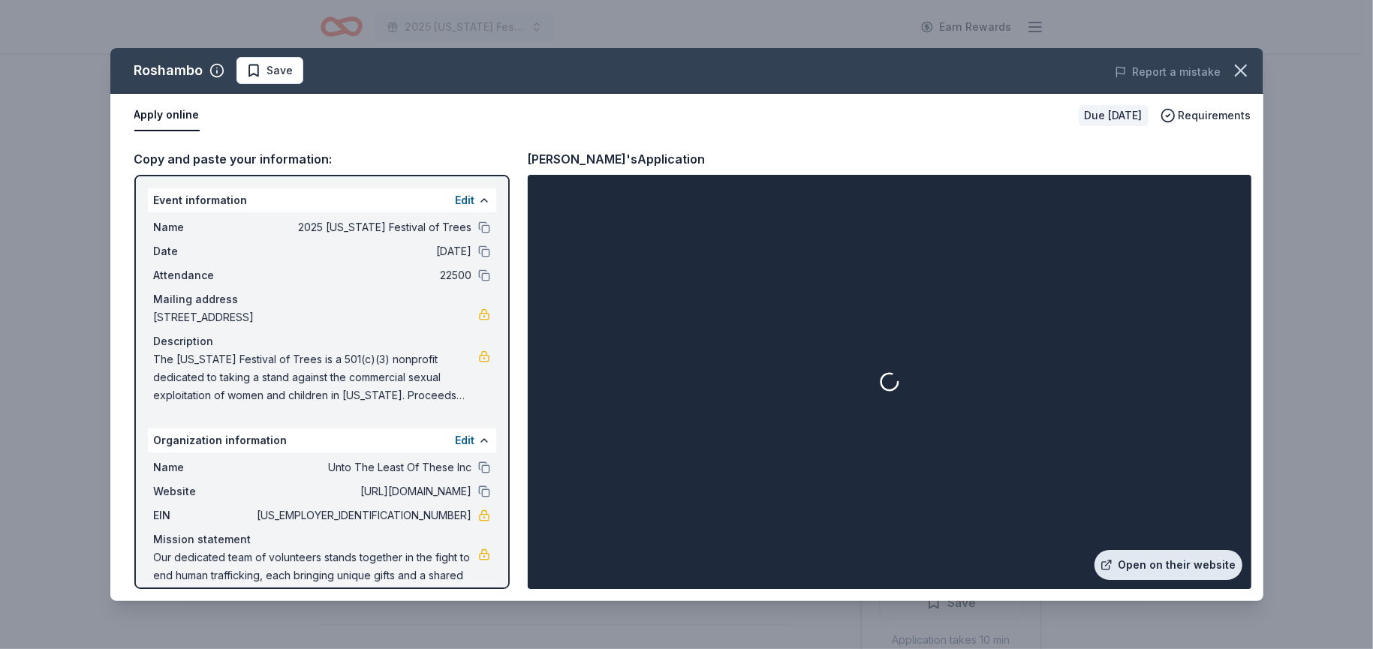
click at [1156, 566] on link "Open on their website" at bounding box center [1168, 565] width 148 height 30
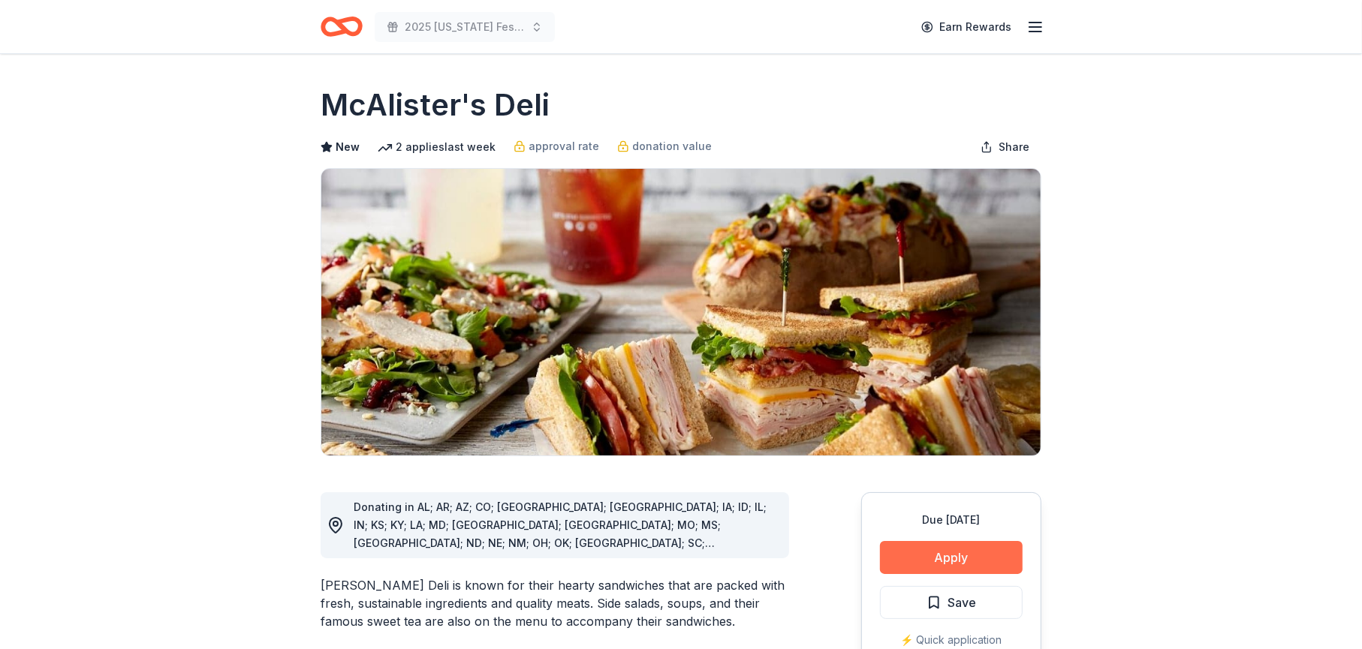
click at [932, 561] on button "Apply" at bounding box center [951, 557] width 143 height 33
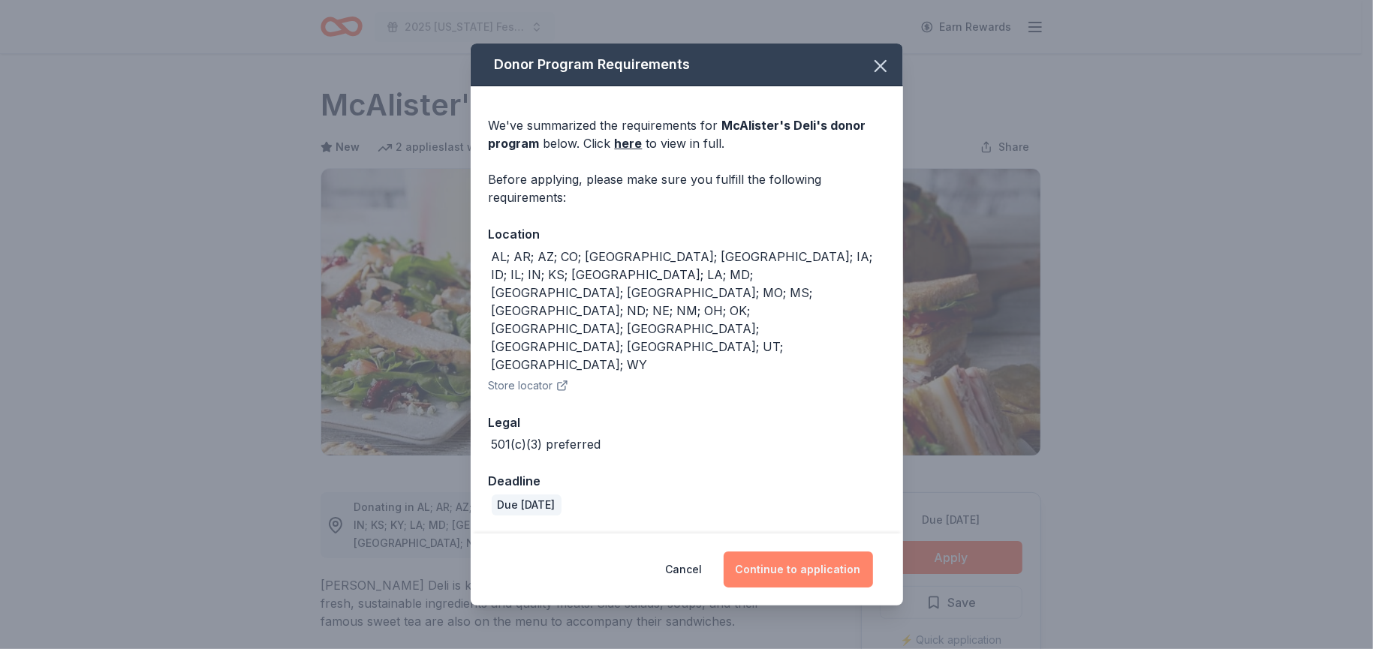
click at [817, 552] on button "Continue to application" at bounding box center [798, 570] width 149 height 36
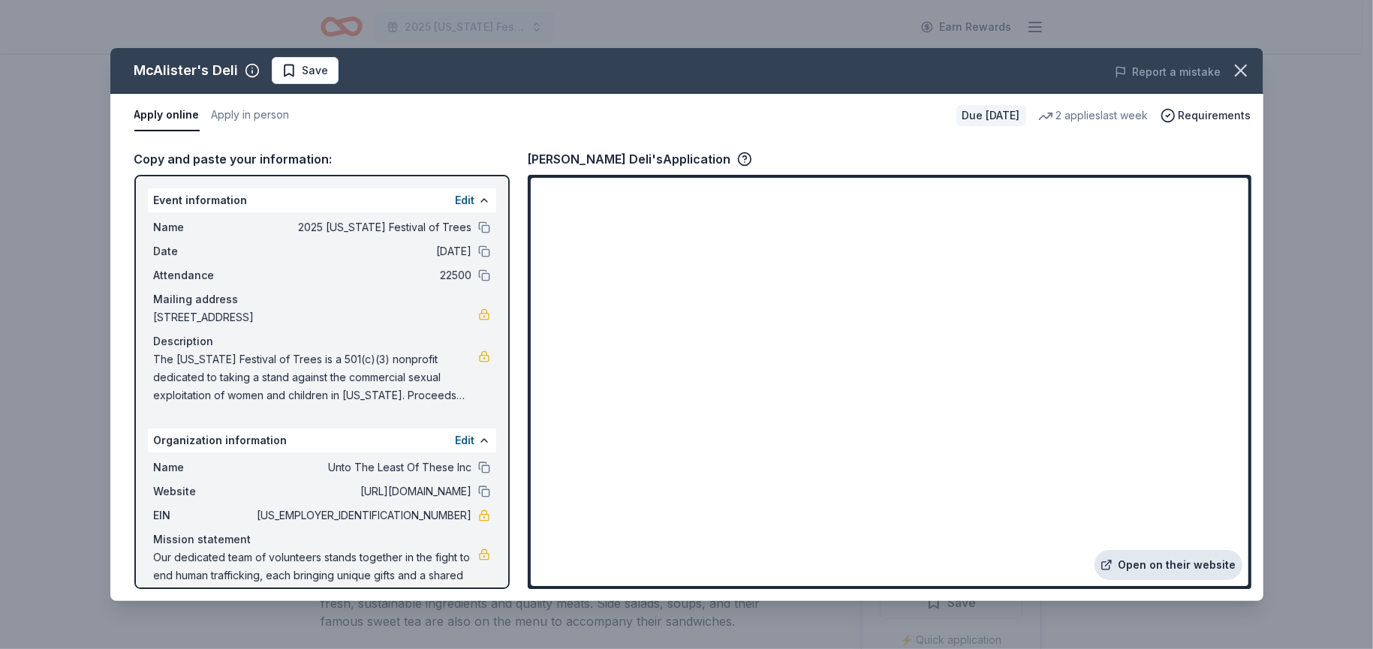
click at [1182, 564] on link "Open on their website" at bounding box center [1168, 565] width 148 height 30
click at [195, 70] on div "McAlister's Deli" at bounding box center [186, 71] width 104 height 24
click at [167, 113] on button "Apply online" at bounding box center [166, 116] width 65 height 32
click at [1209, 110] on span "Requirements" at bounding box center [1214, 116] width 73 height 18
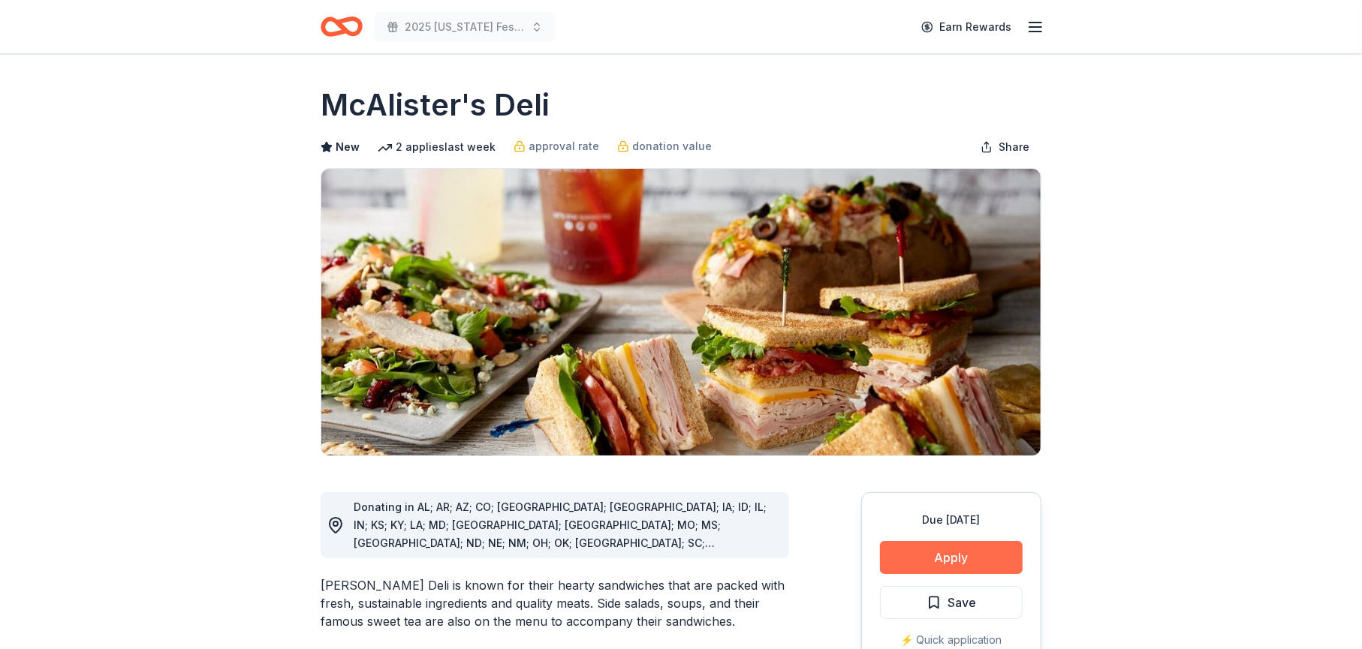
click at [925, 552] on button "Apply" at bounding box center [951, 557] width 143 height 33
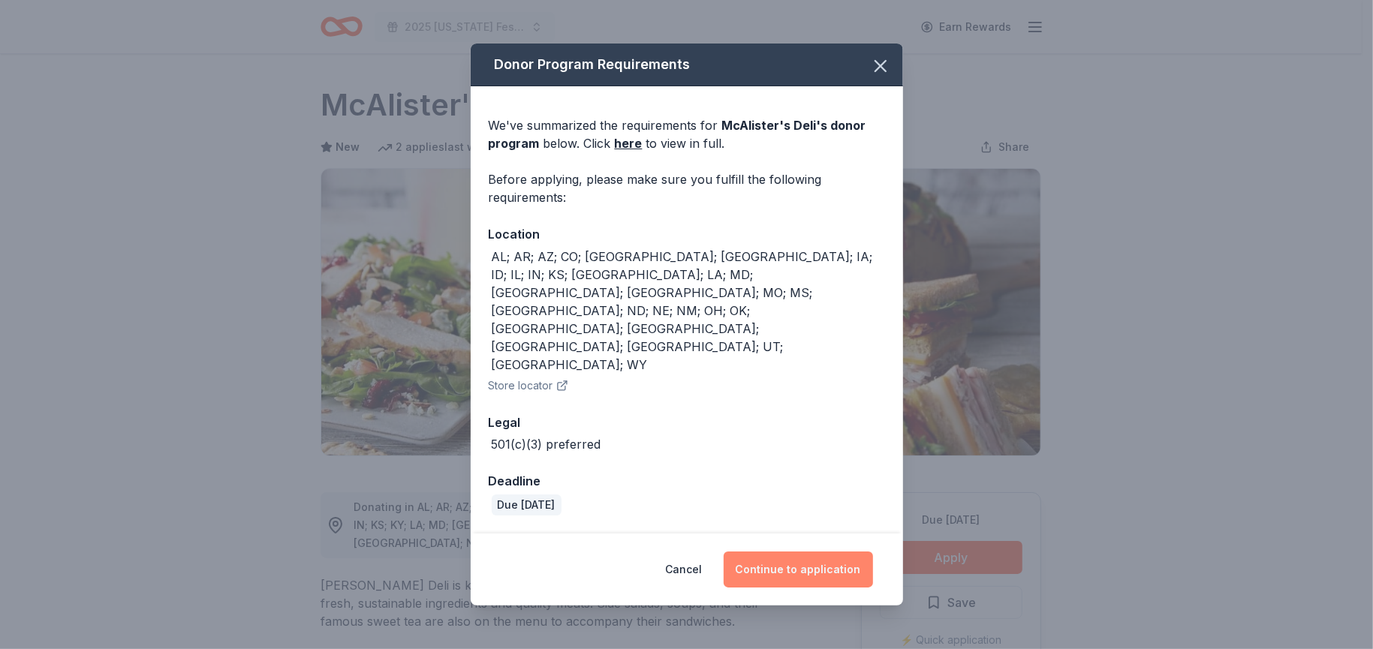
click at [807, 552] on button "Continue to application" at bounding box center [798, 570] width 149 height 36
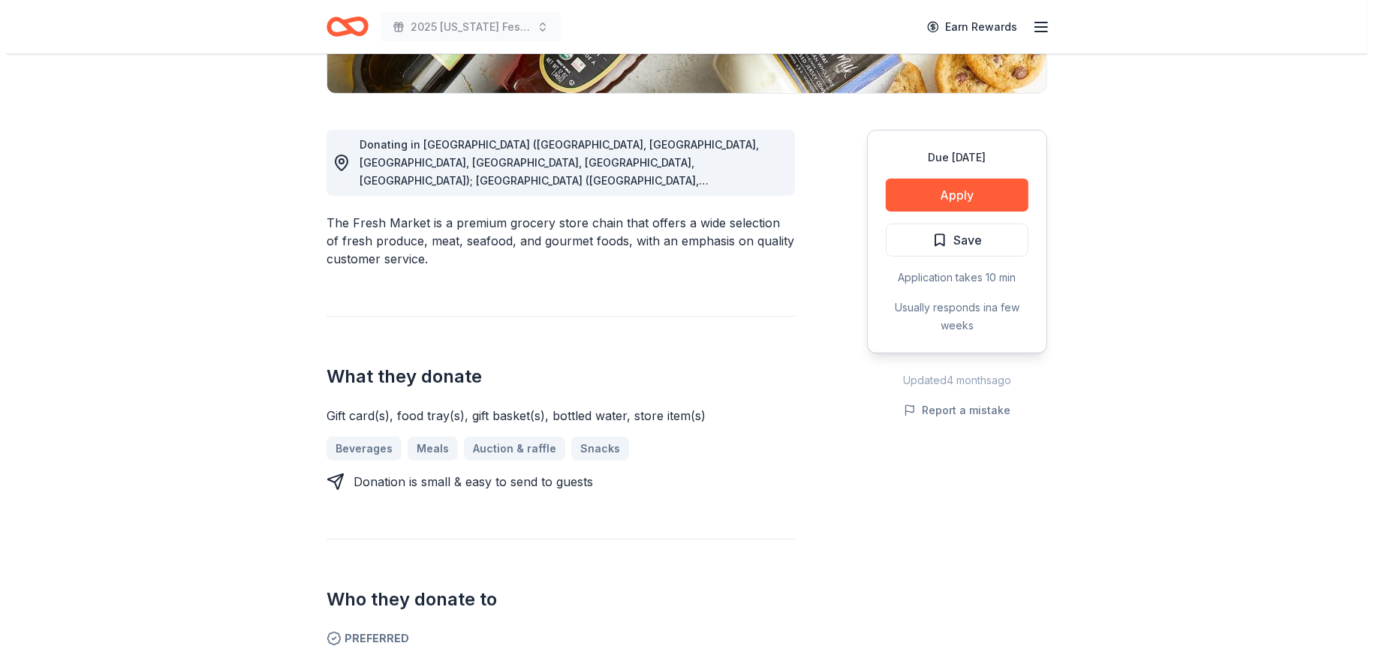
scroll to position [375, 0]
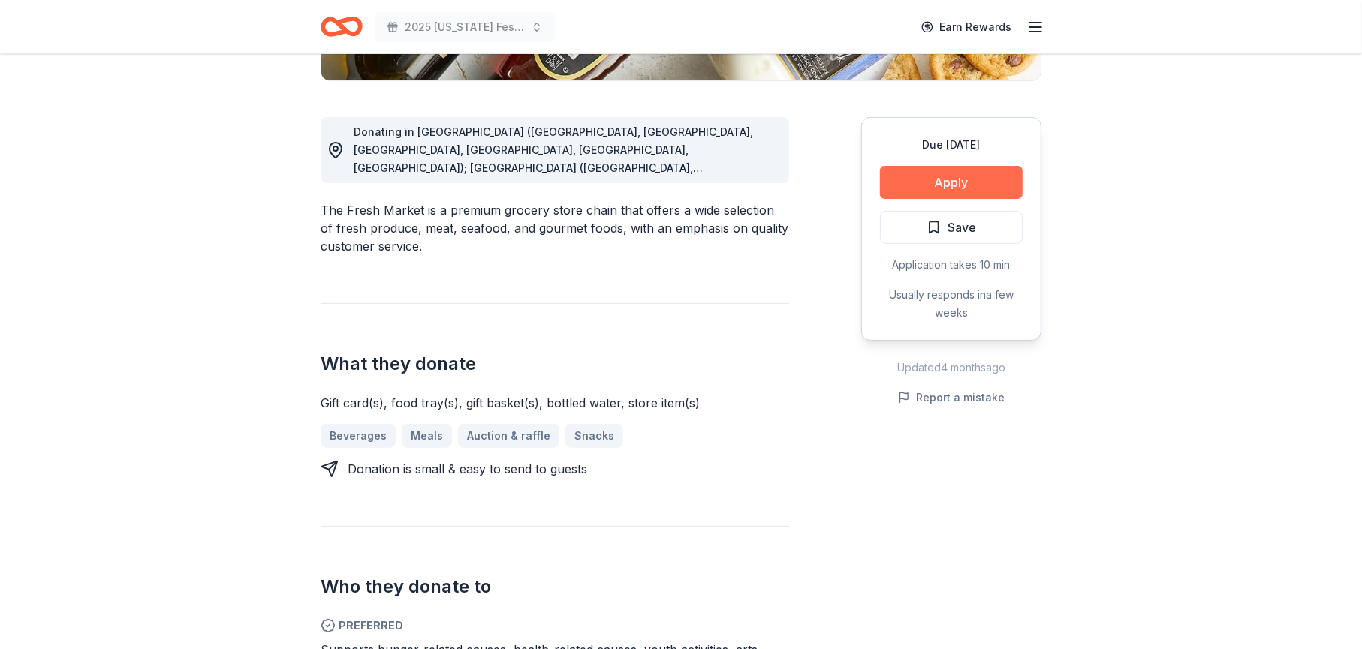
click at [942, 183] on button "Apply" at bounding box center [951, 182] width 143 height 33
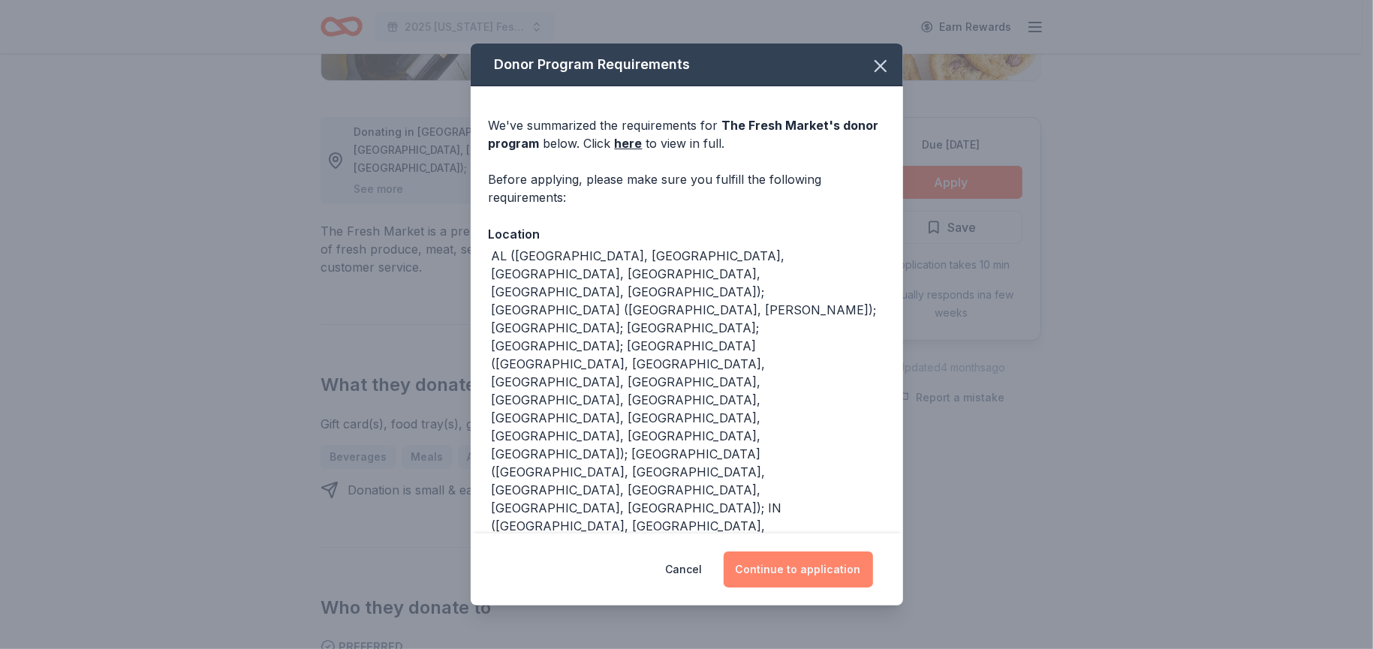
click at [771, 570] on button "Continue to application" at bounding box center [798, 570] width 149 height 36
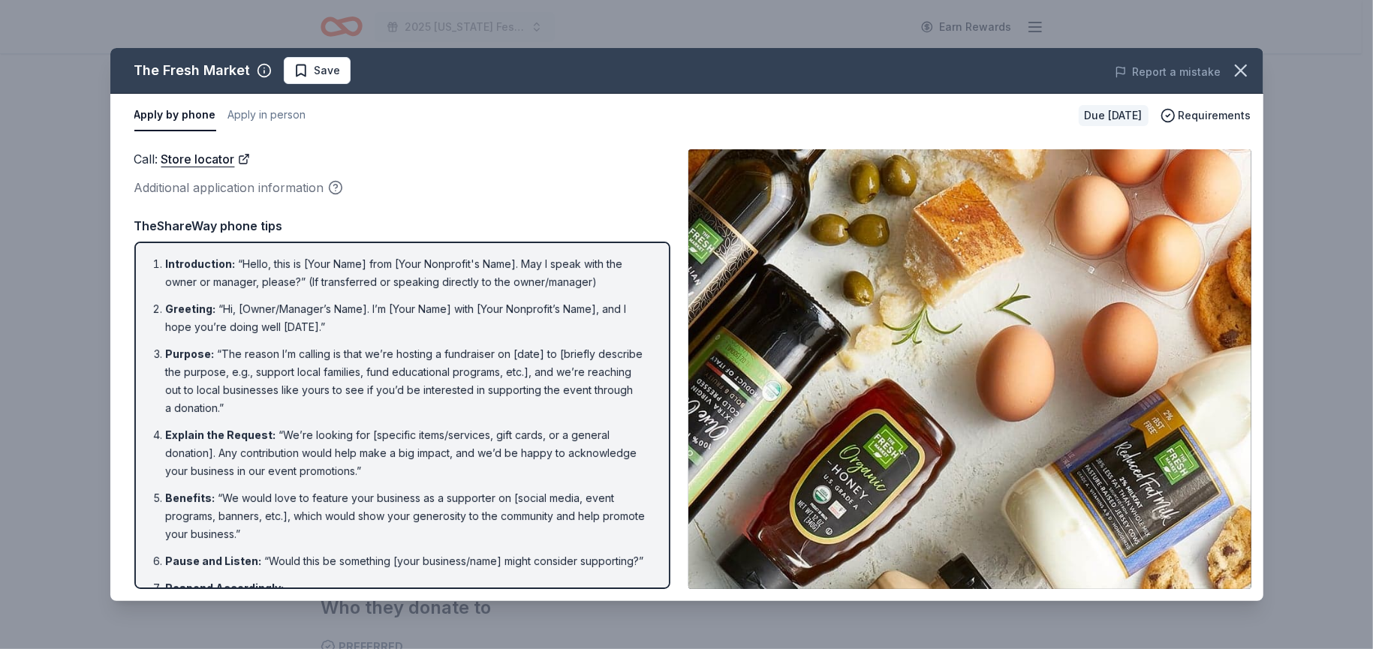
click at [936, 393] on img at bounding box center [969, 369] width 563 height 440
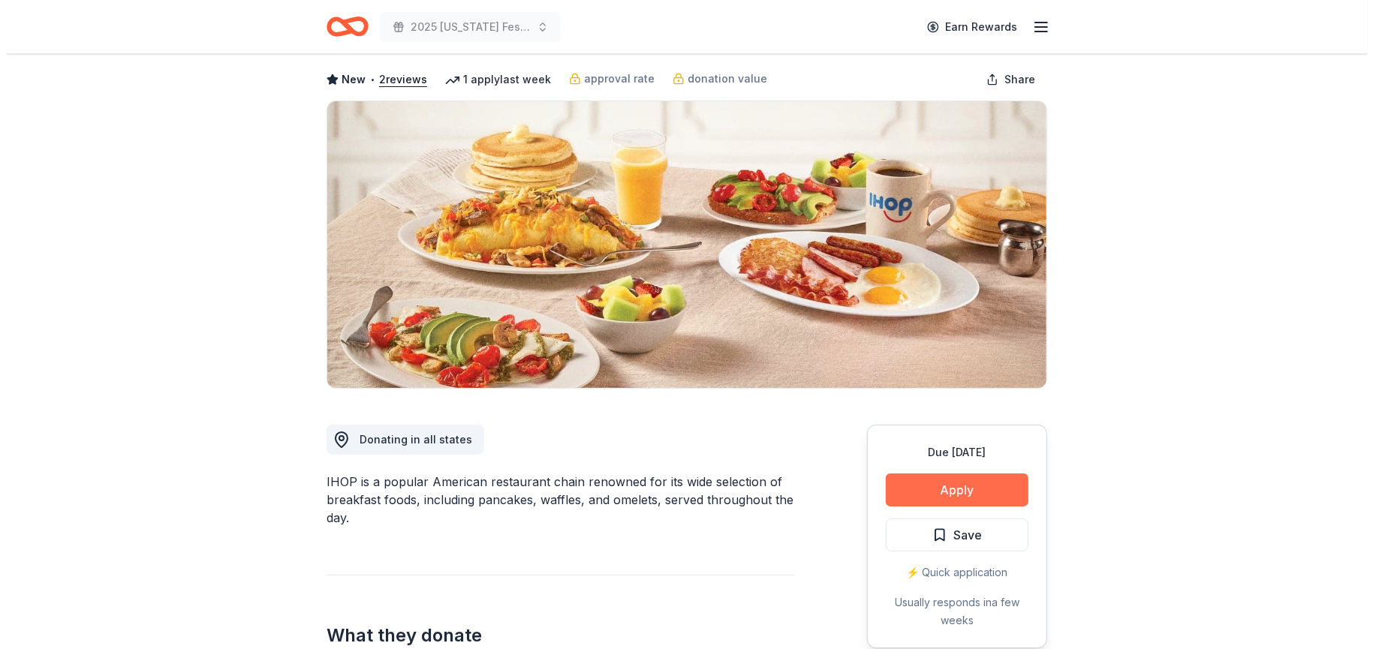
scroll to position [150, 0]
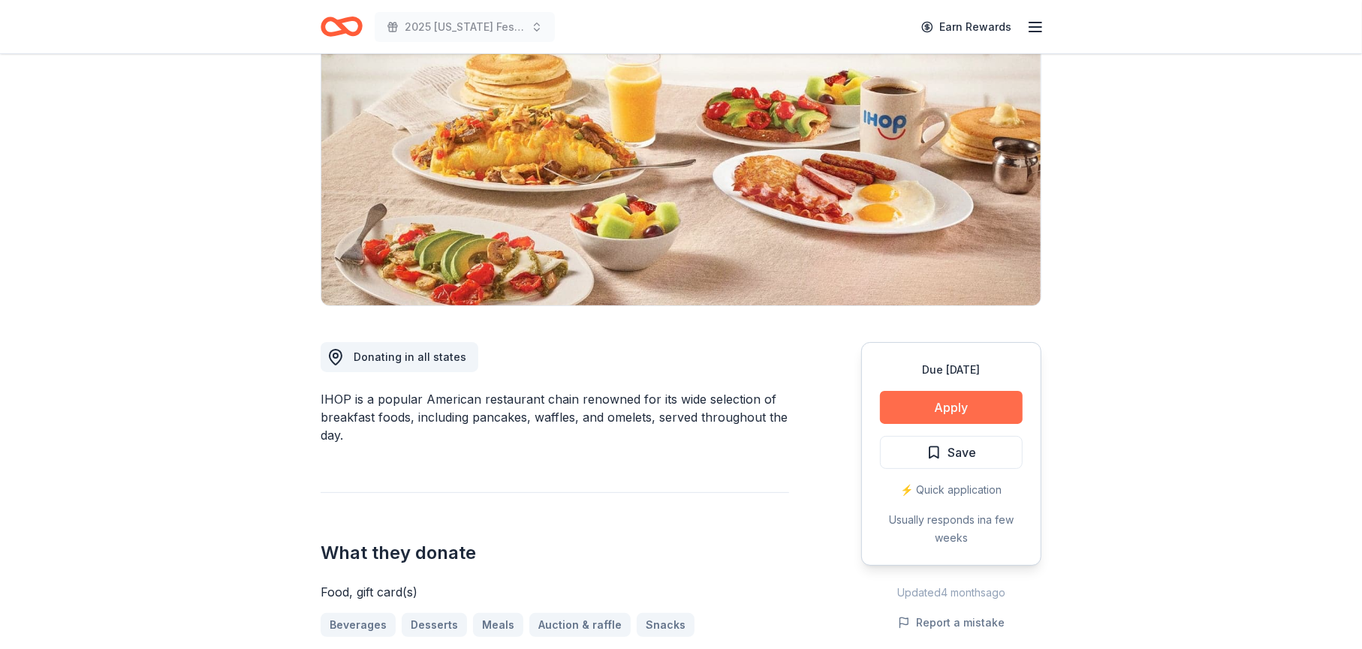
click at [927, 405] on button "Apply" at bounding box center [951, 407] width 143 height 33
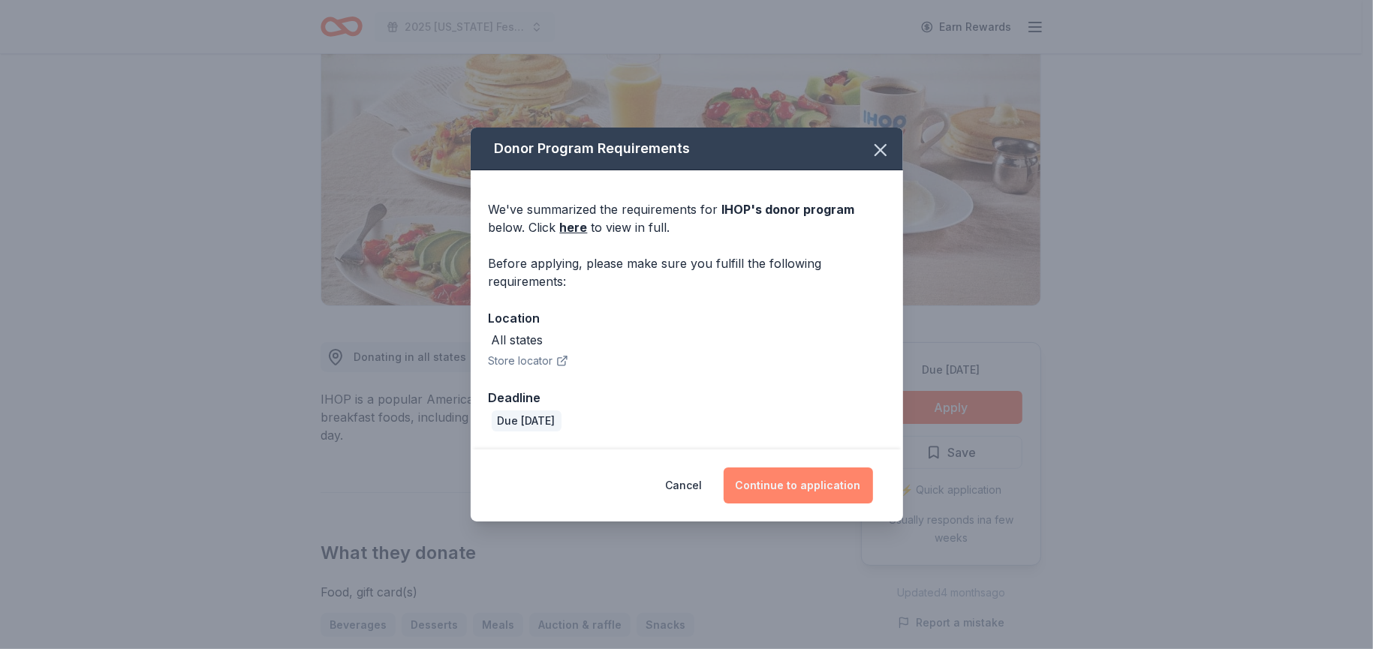
click at [808, 486] on button "Continue to application" at bounding box center [798, 486] width 149 height 36
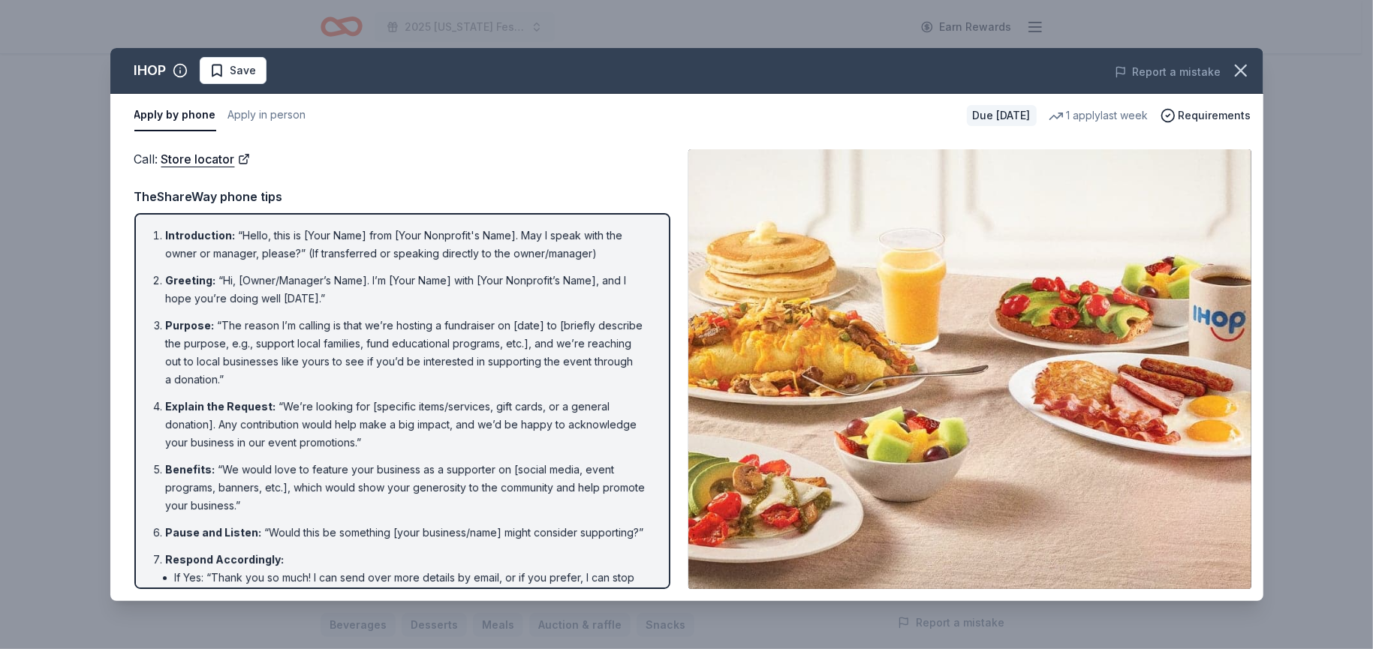
click at [445, 183] on div "Call : Store locator TheShareWay phone tips Introduction : “Hello, this is [You…" at bounding box center [402, 369] width 536 height 440
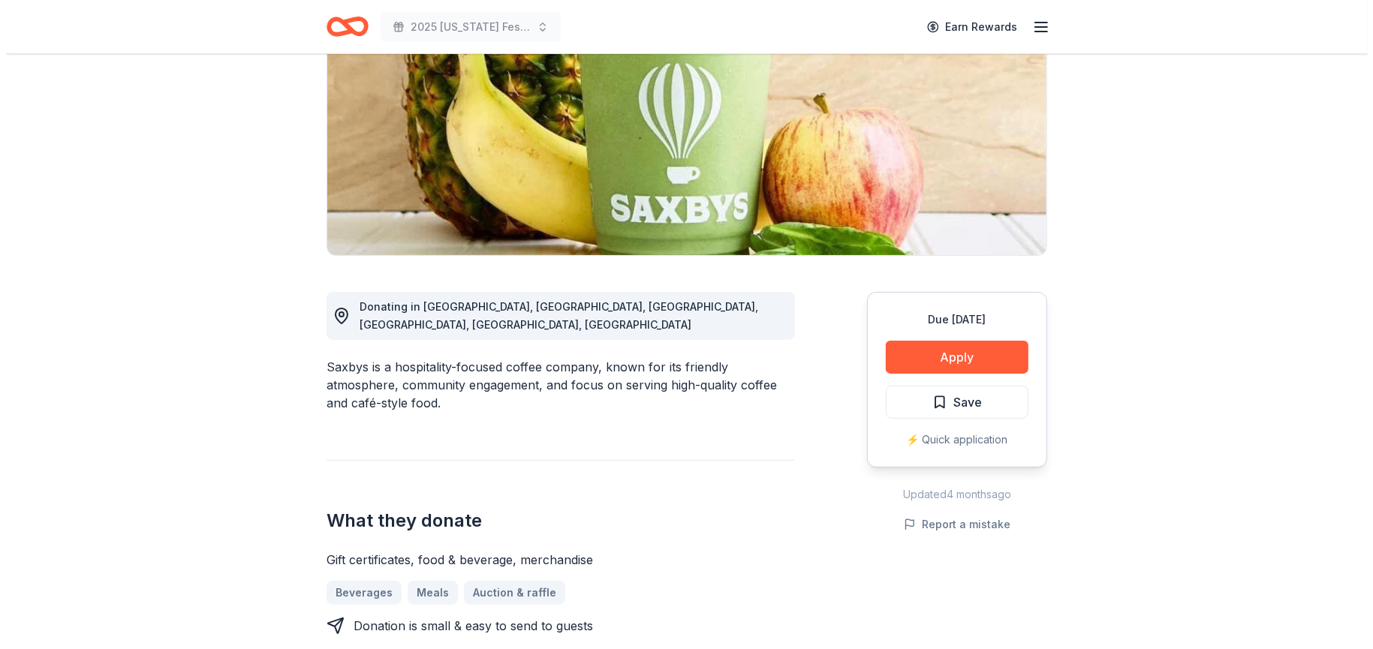
scroll to position [225, 0]
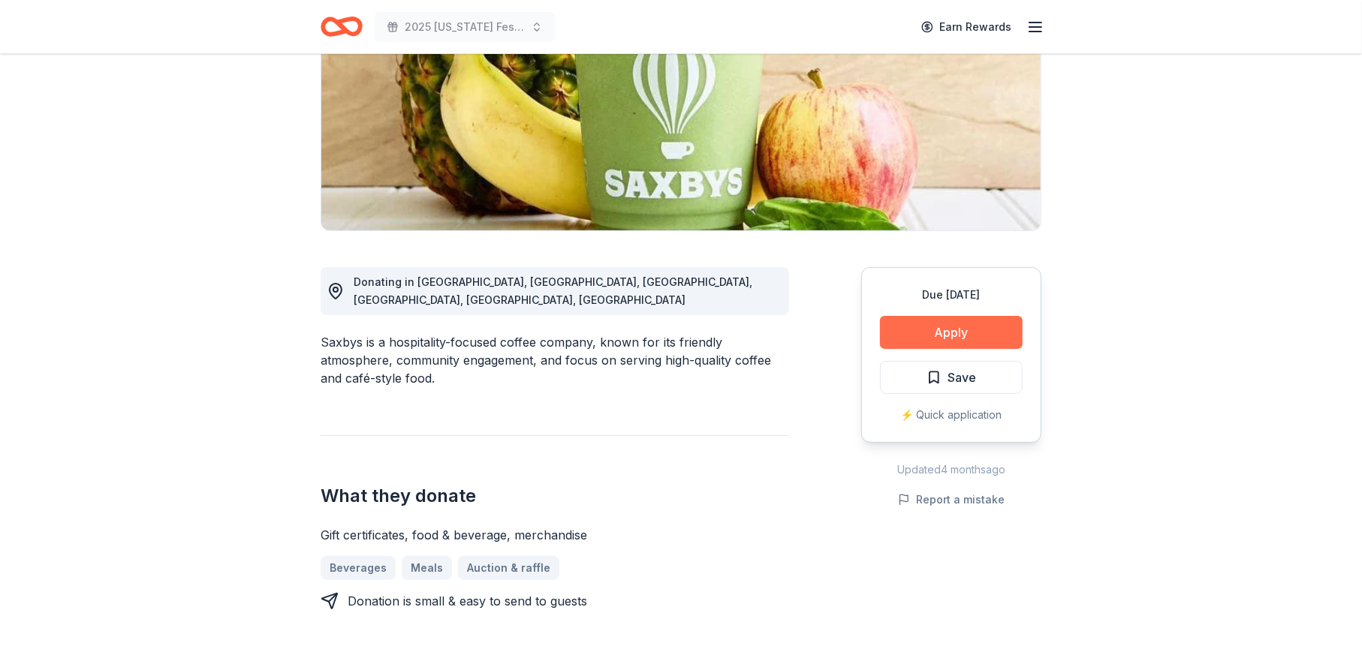
click at [953, 324] on button "Apply" at bounding box center [951, 332] width 143 height 33
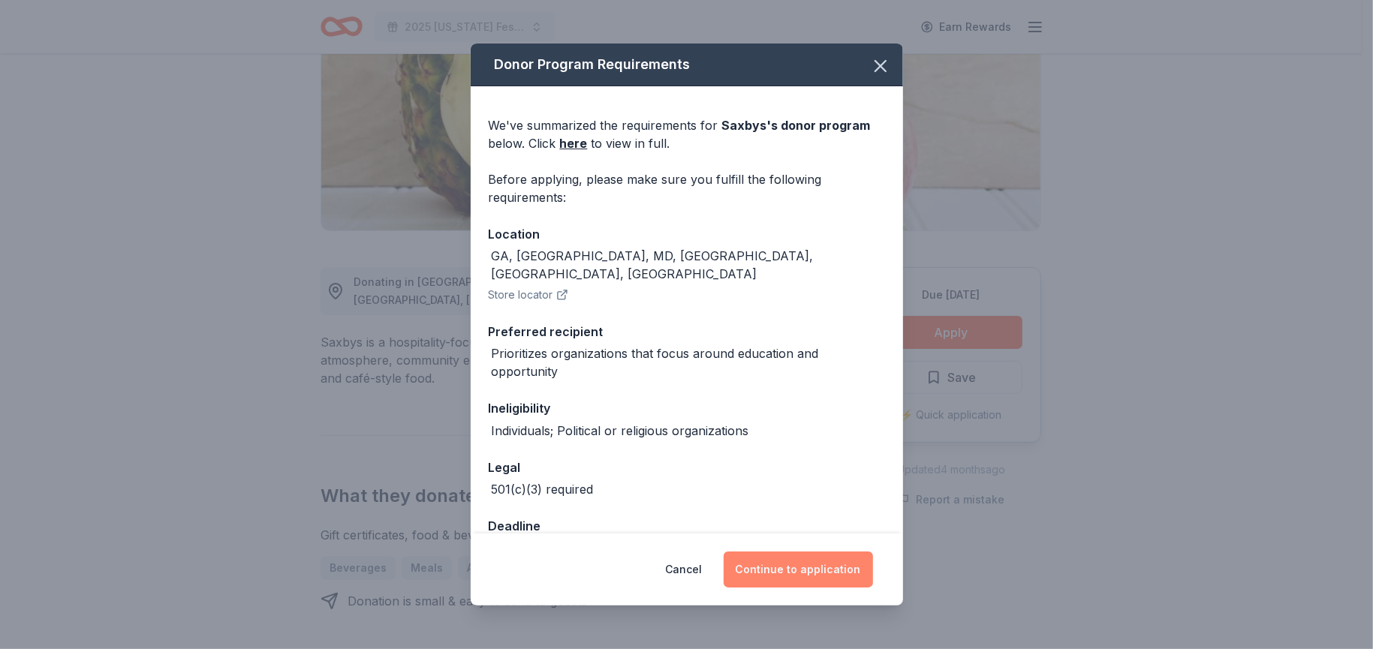
click at [774, 565] on button "Continue to application" at bounding box center [798, 570] width 149 height 36
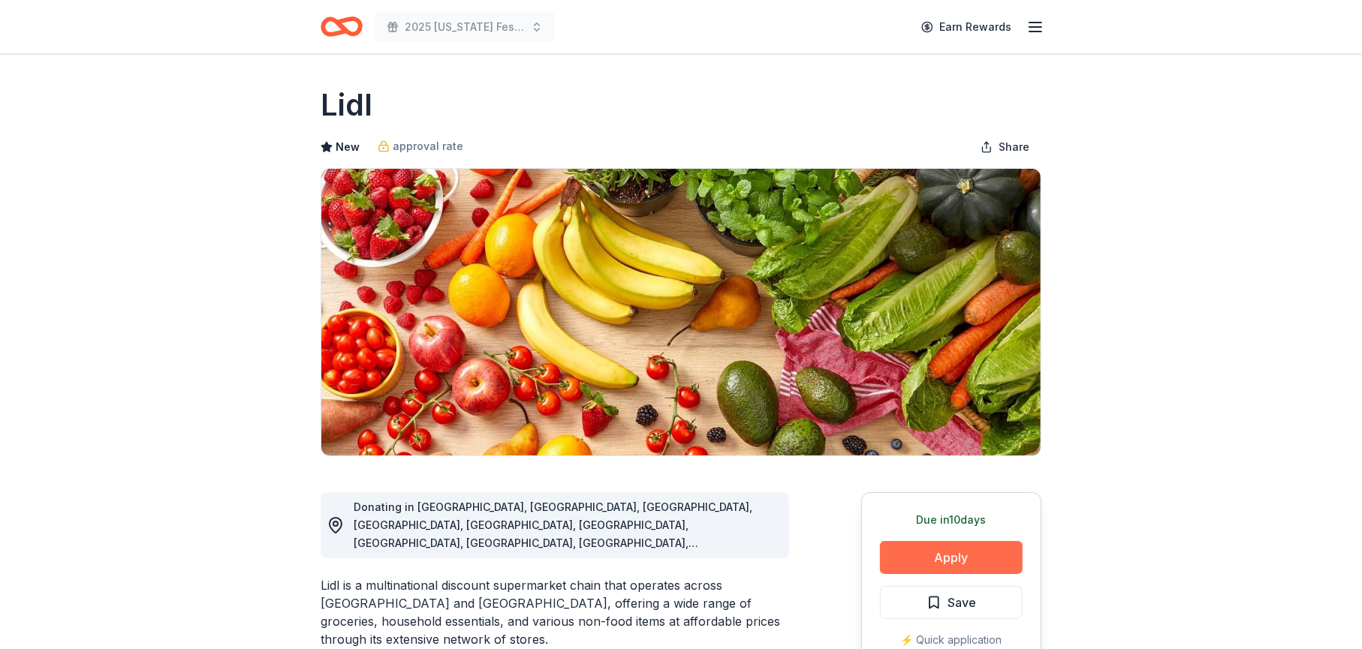
click at [932, 557] on button "Apply" at bounding box center [951, 557] width 143 height 33
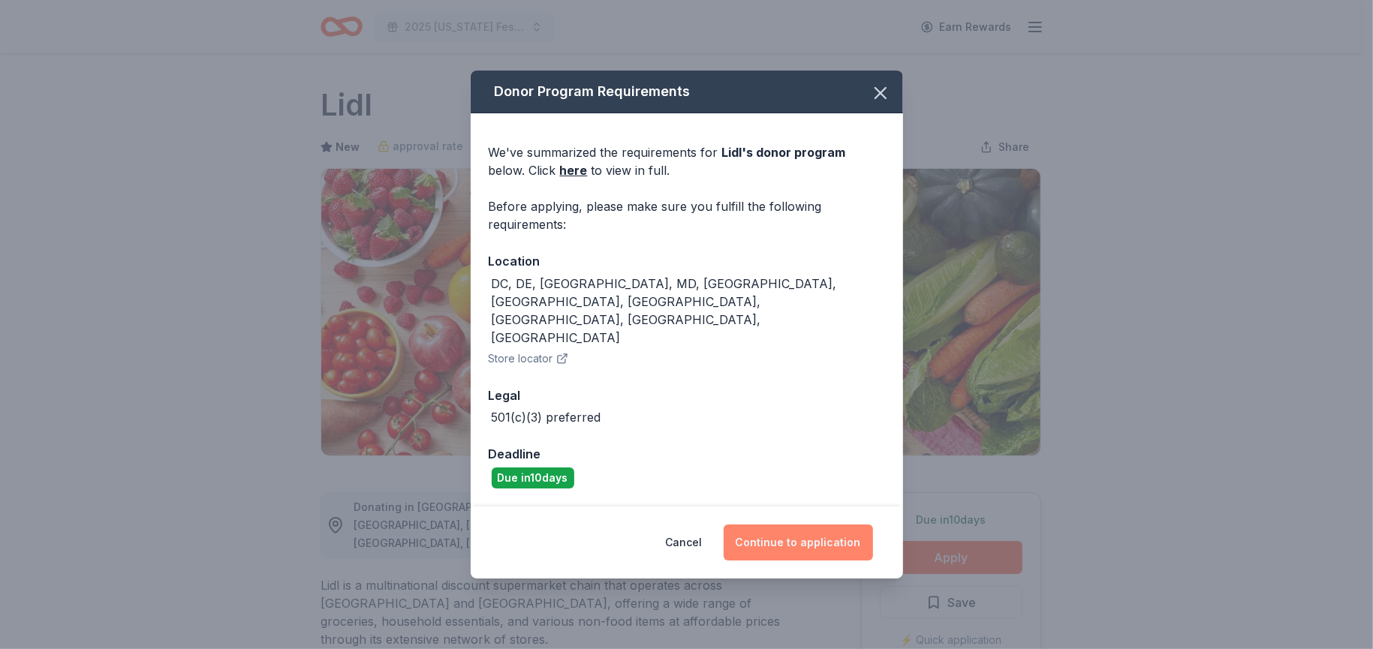
click at [805, 525] on button "Continue to application" at bounding box center [798, 543] width 149 height 36
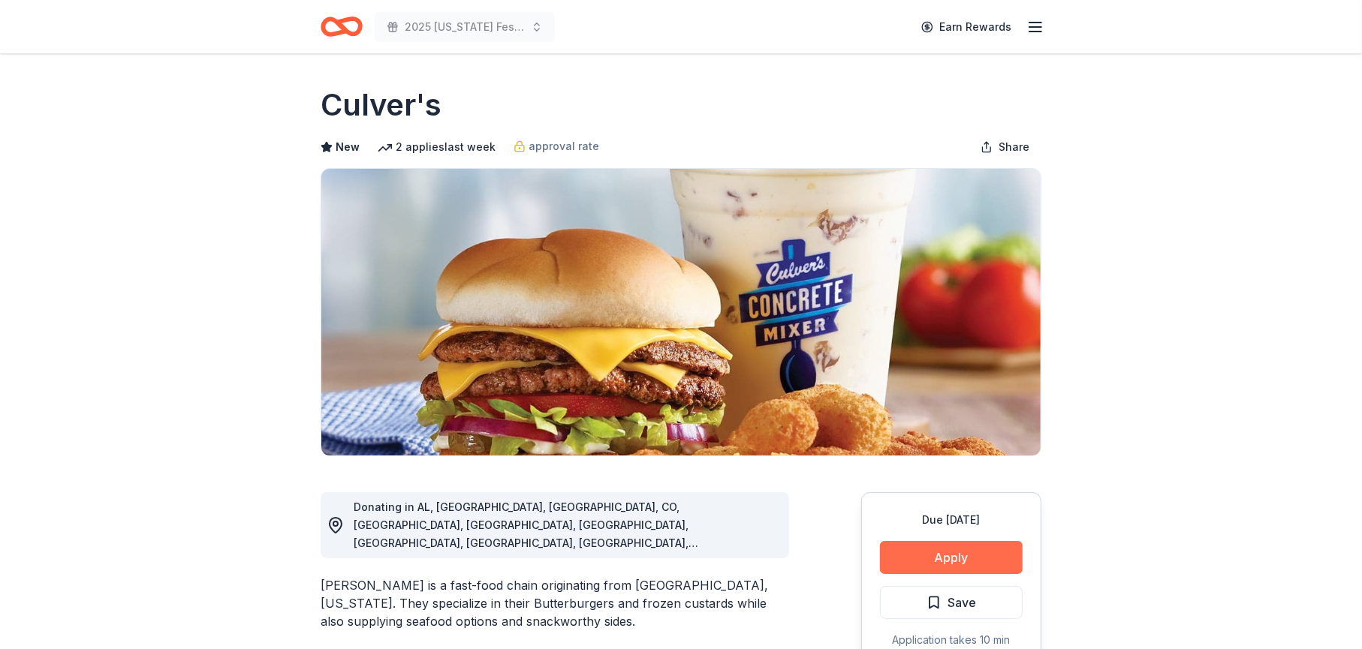
click at [929, 555] on button "Apply" at bounding box center [951, 557] width 143 height 33
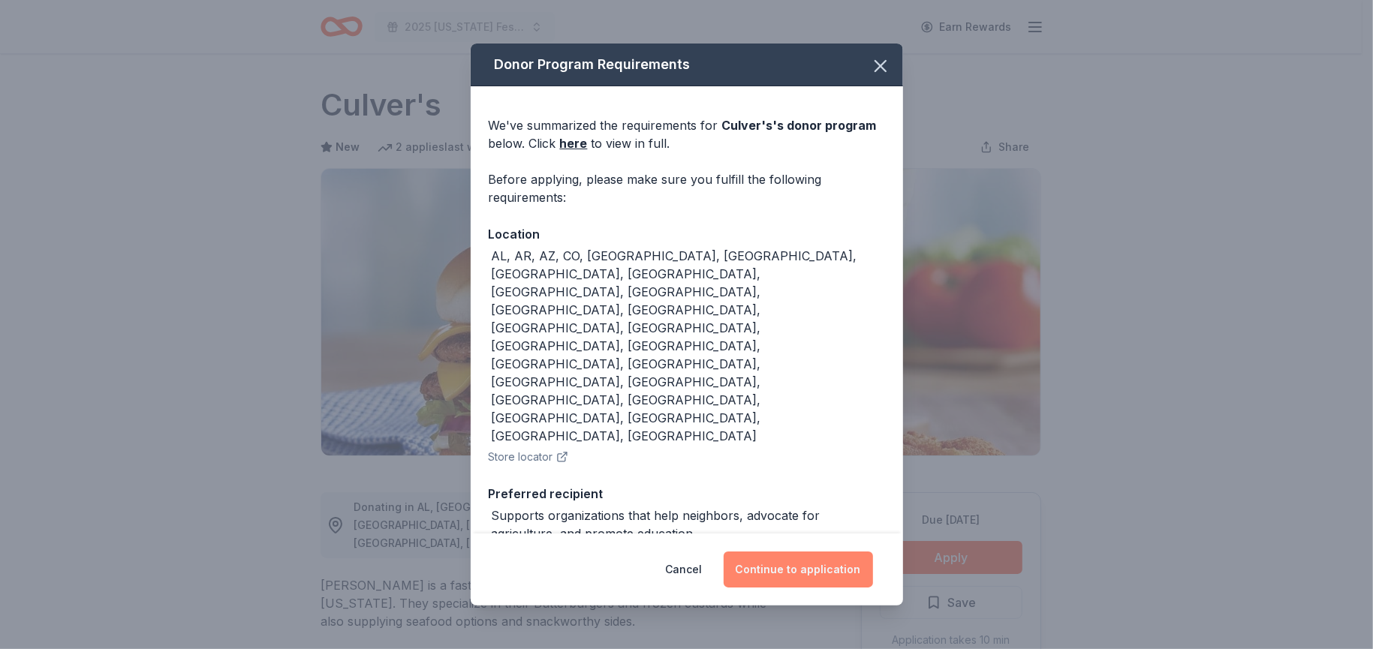
click at [769, 552] on button "Continue to application" at bounding box center [798, 570] width 149 height 36
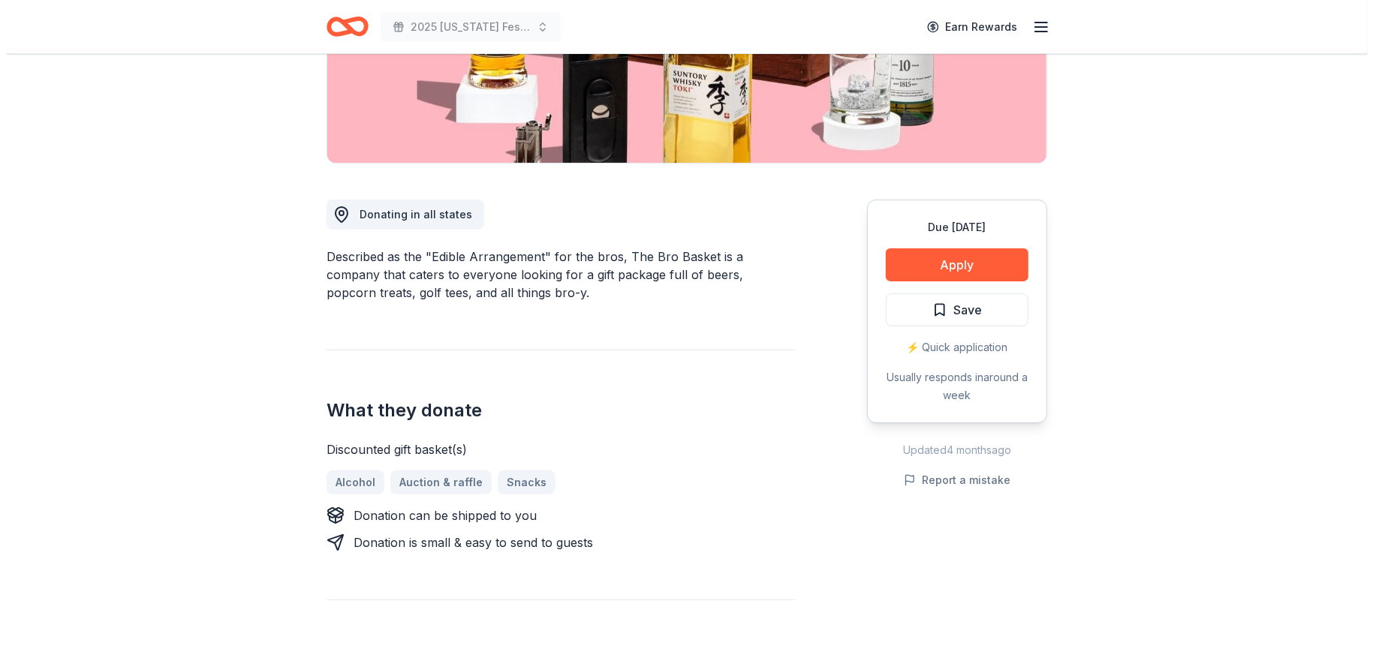
scroll to position [300, 0]
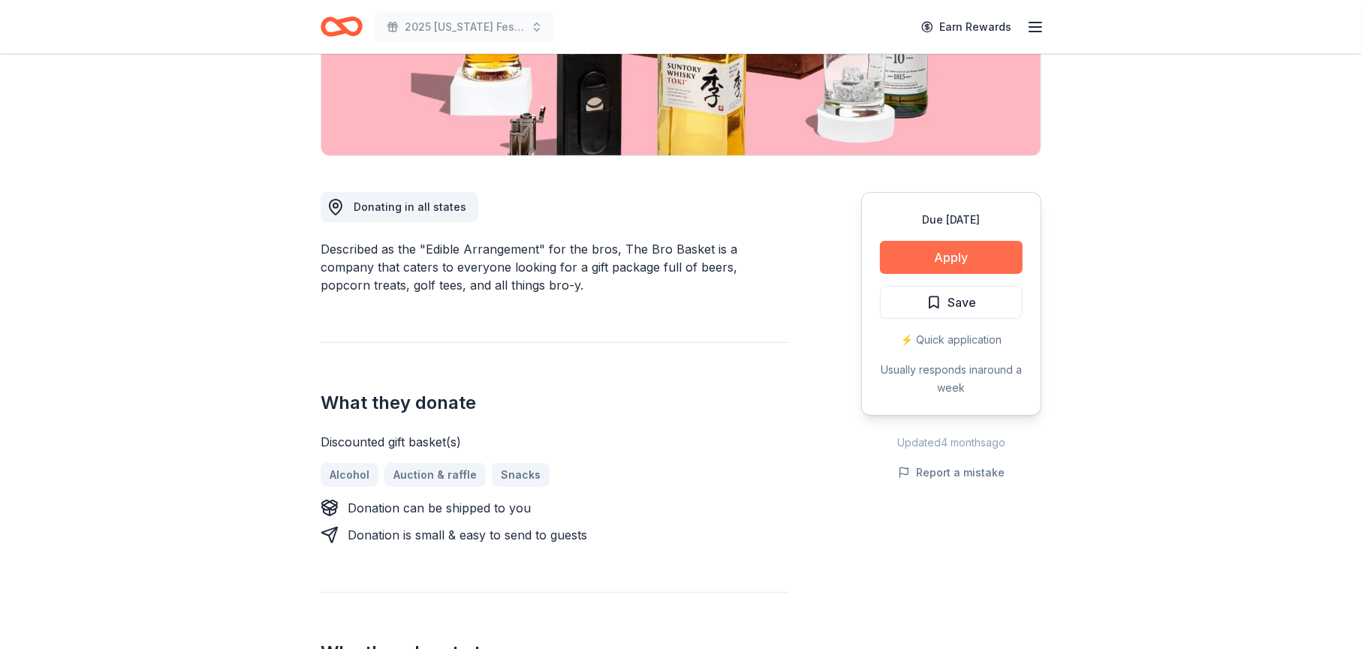
click at [951, 253] on button "Apply" at bounding box center [951, 257] width 143 height 33
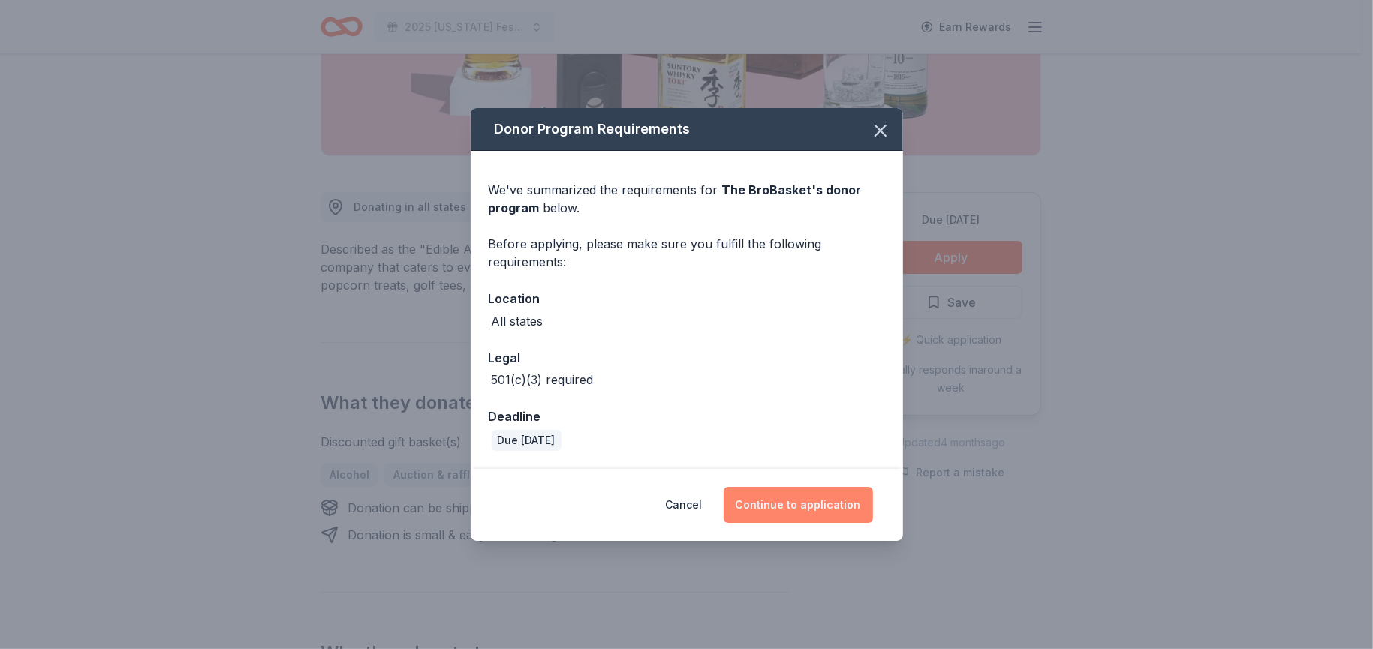
click at [796, 504] on button "Continue to application" at bounding box center [798, 505] width 149 height 36
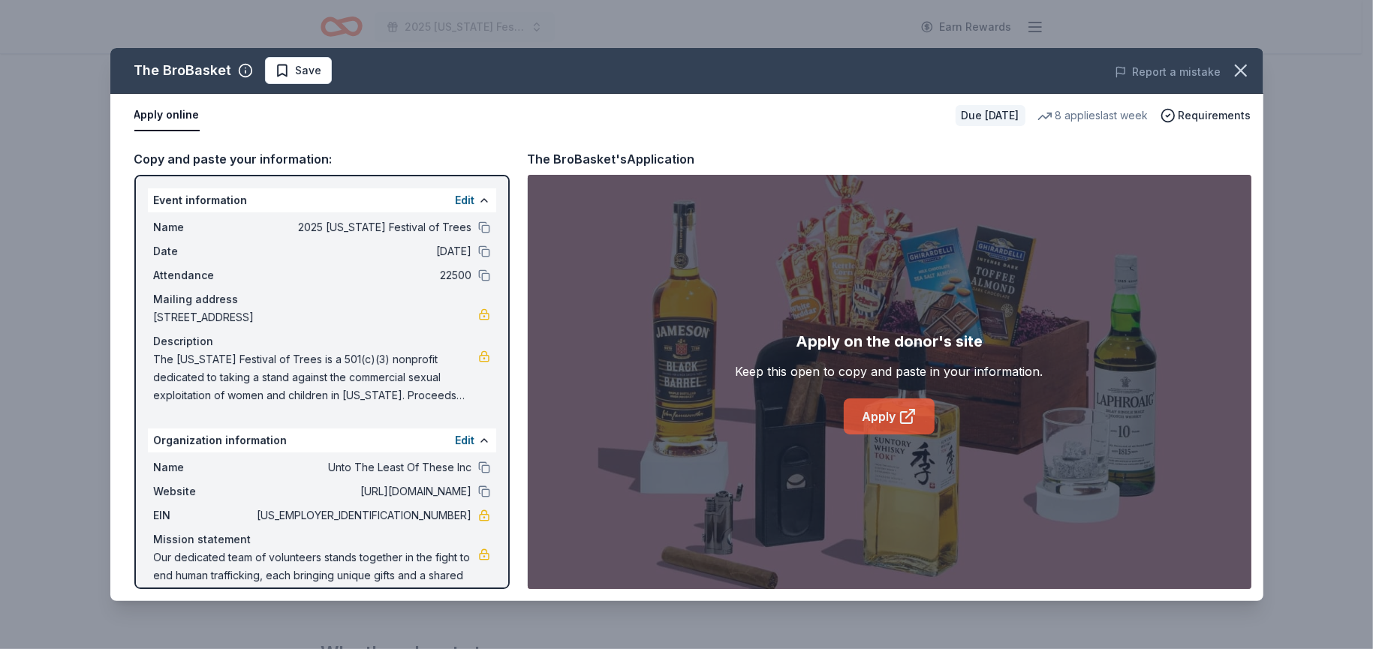
click at [888, 412] on link "Apply" at bounding box center [889, 417] width 91 height 36
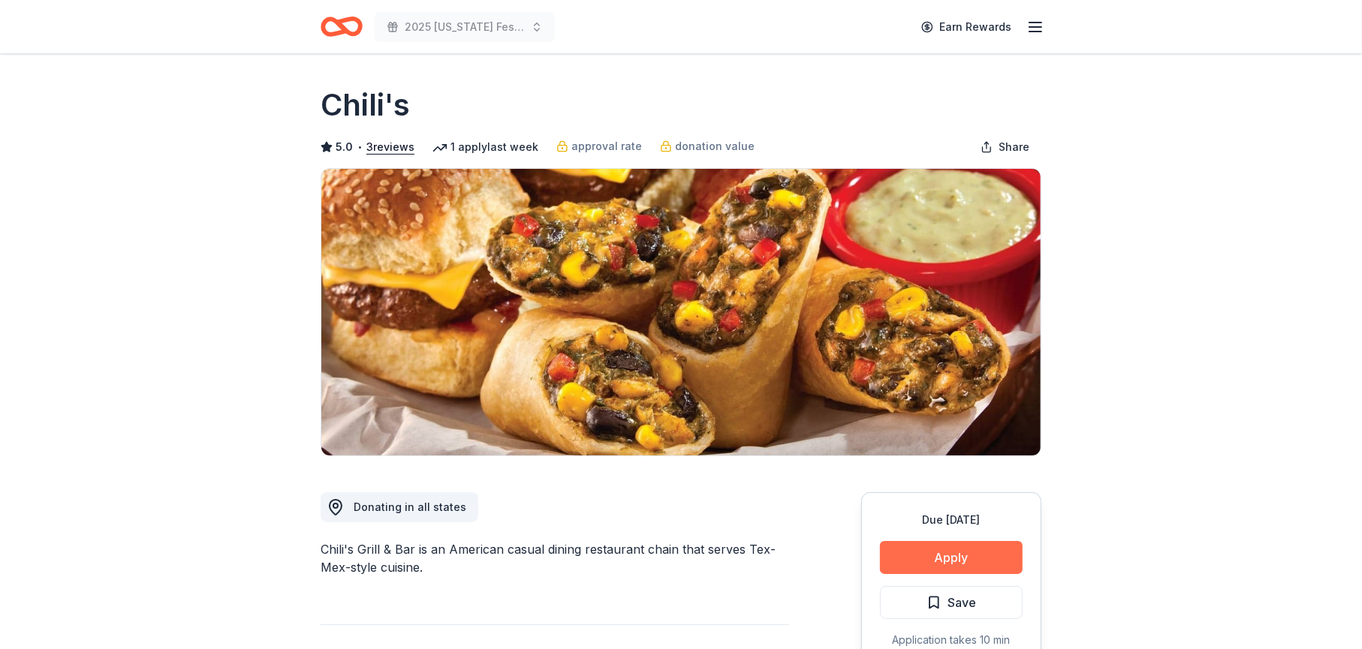
click at [974, 559] on button "Apply" at bounding box center [951, 557] width 143 height 33
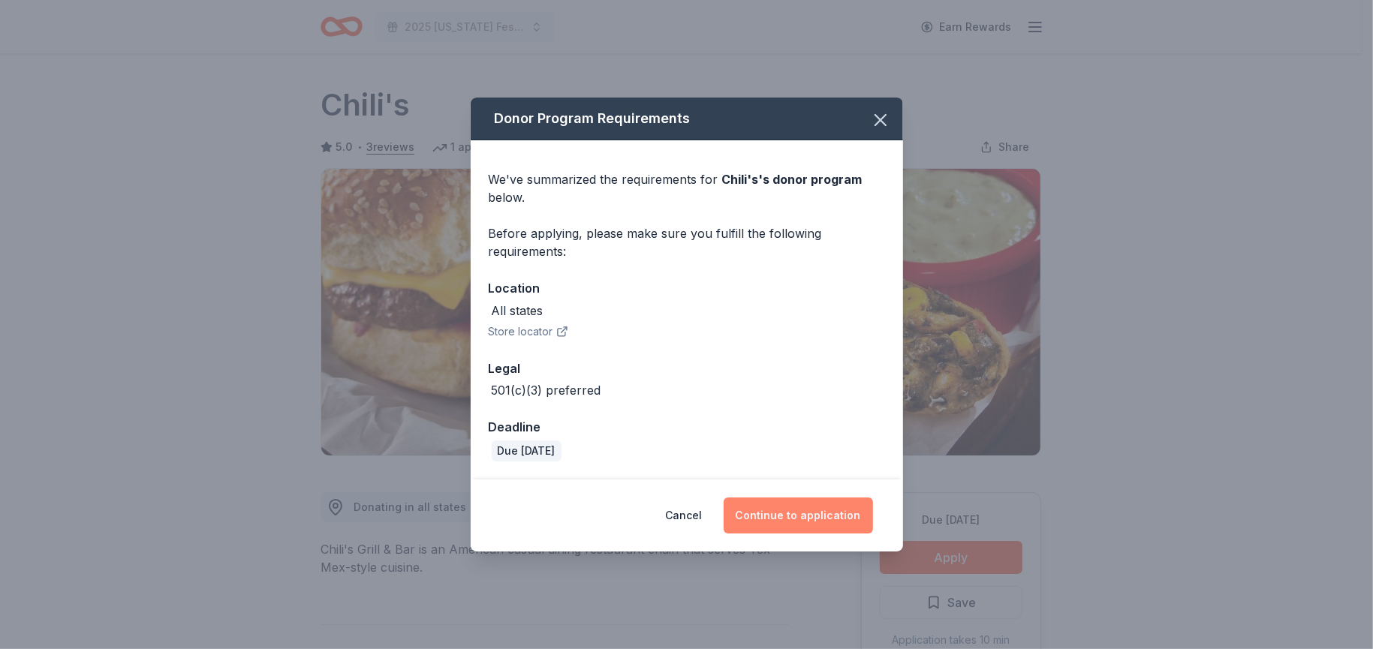
click at [796, 506] on button "Continue to application" at bounding box center [798, 516] width 149 height 36
